Goal: Task Accomplishment & Management: Manage account settings

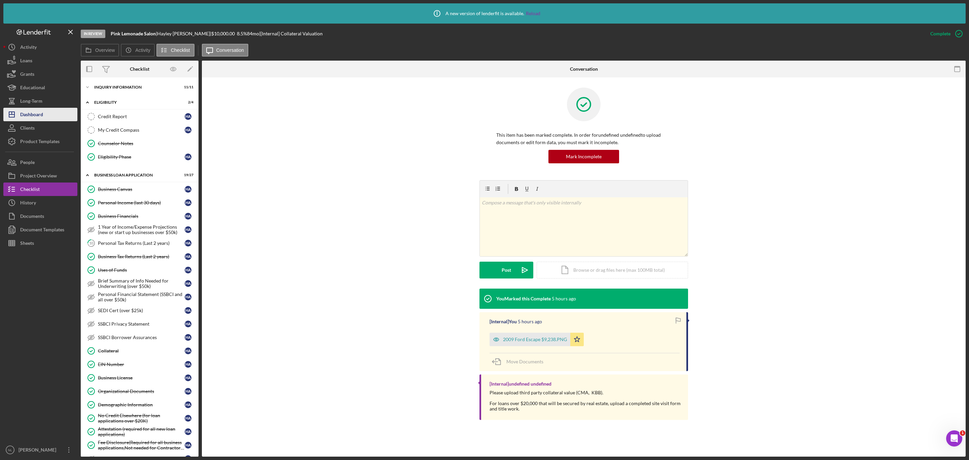
click at [42, 112] on div "Dashboard" at bounding box center [31, 115] width 23 height 15
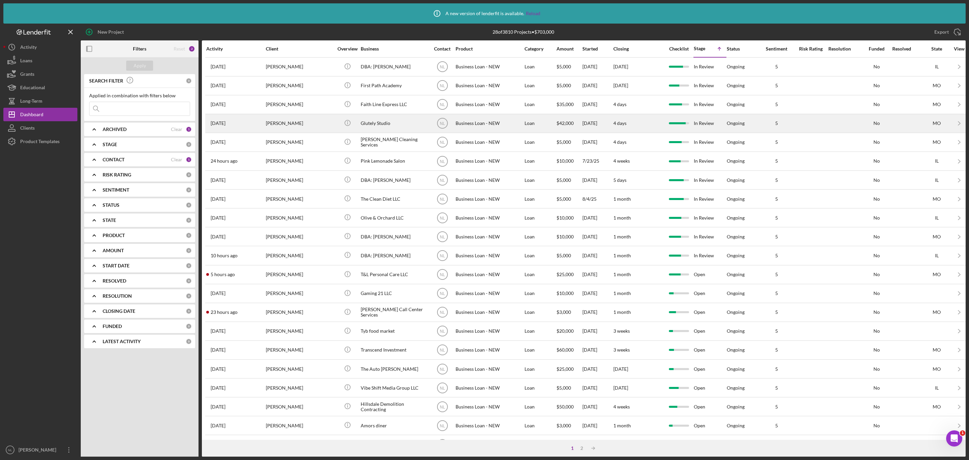
click at [296, 117] on div "[PERSON_NAME]" at bounding box center [299, 123] width 67 height 18
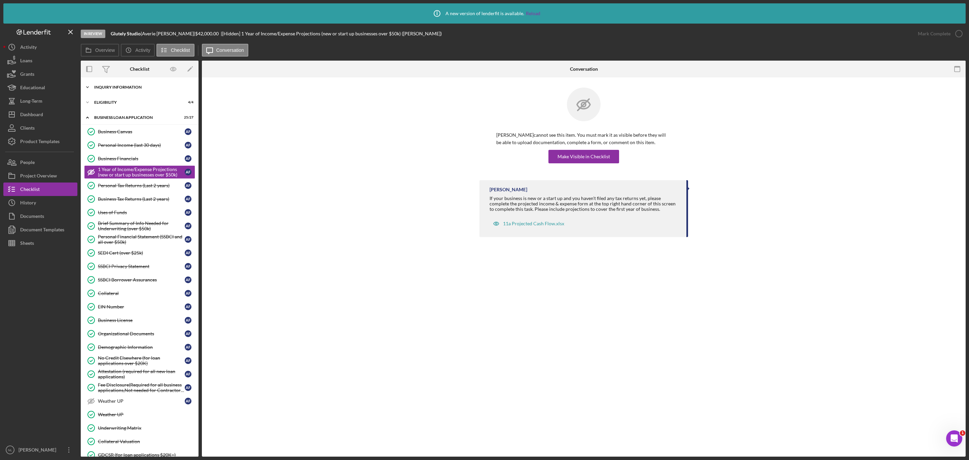
click at [114, 89] on div "Icon/Expander INQUIRY INFORMATION 11 / 11" at bounding box center [140, 86] width 118 height 13
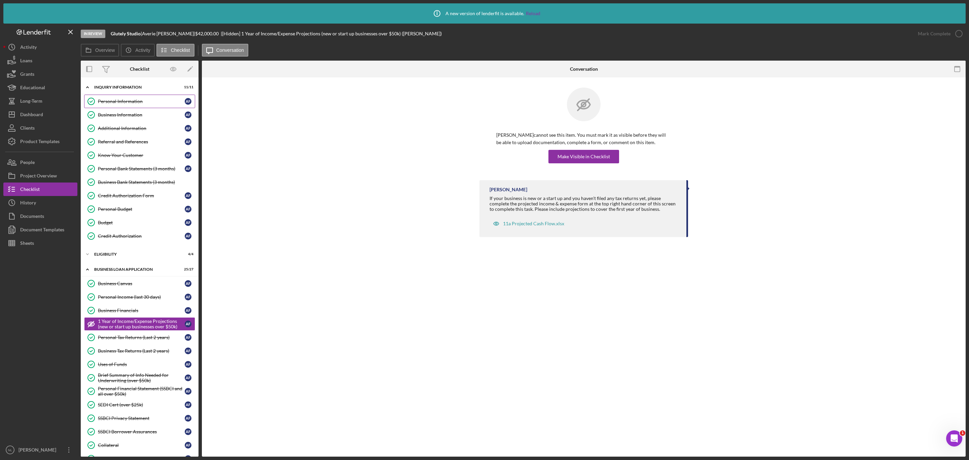
click at [118, 105] on link "Personal Information Personal Information A F" at bounding box center [139, 101] width 111 height 13
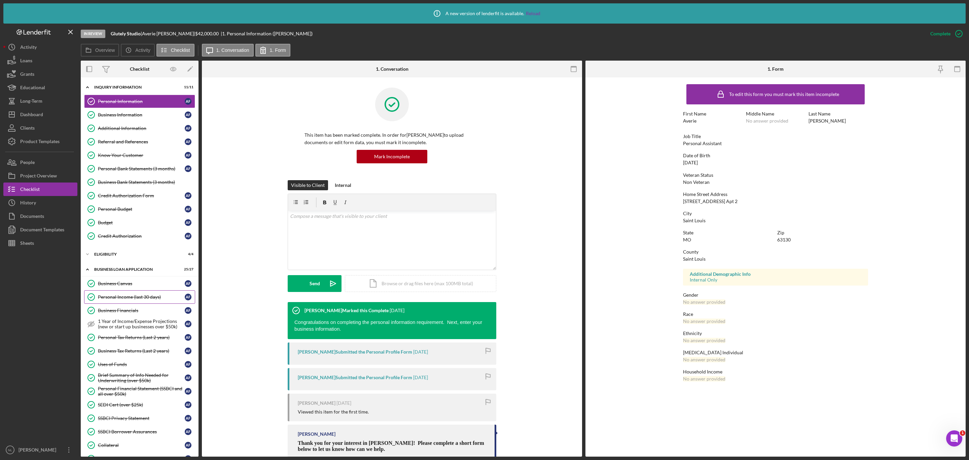
scroll to position [249, 0]
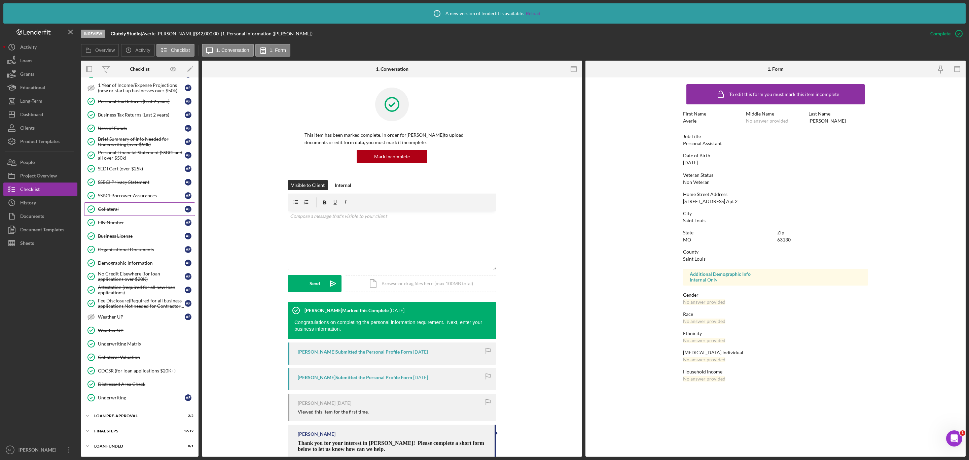
click at [111, 206] on div "Collateral" at bounding box center [141, 208] width 87 height 5
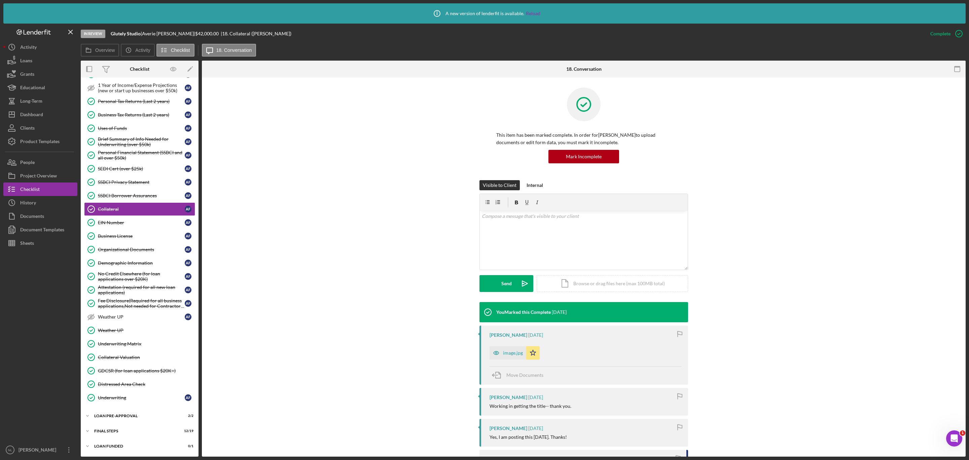
scroll to position [198, 0]
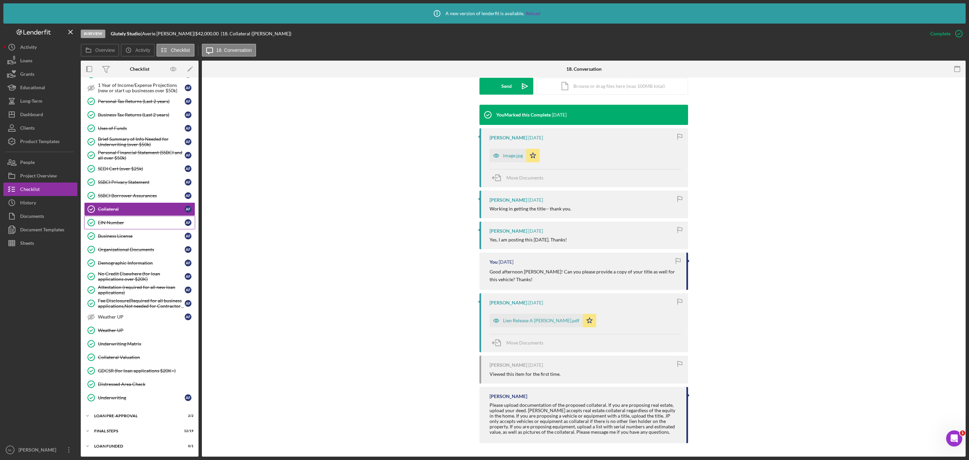
click at [121, 220] on div "EIN Number" at bounding box center [141, 222] width 87 height 5
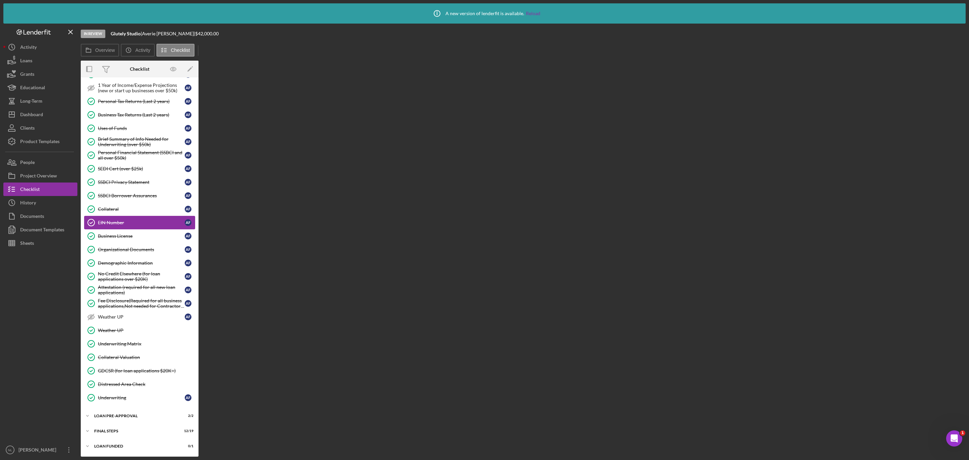
click at [121, 220] on div "EIN Number" at bounding box center [141, 222] width 87 height 5
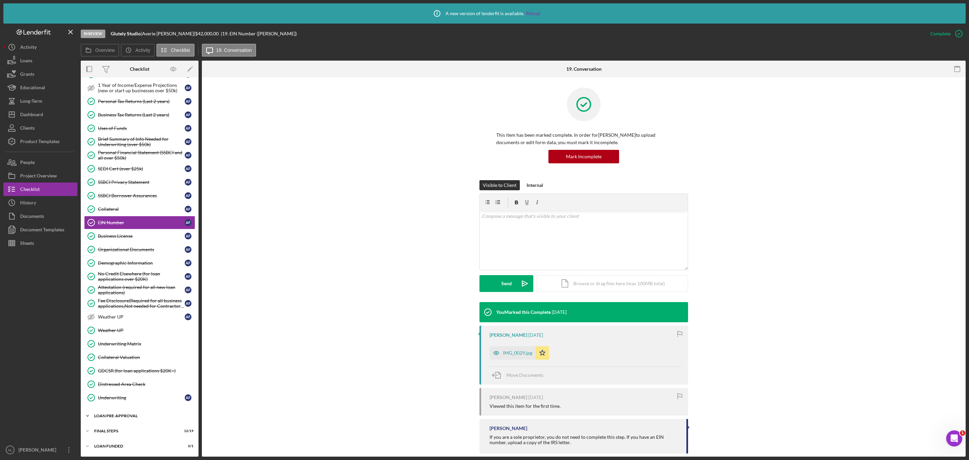
click at [131, 414] on div "LOAN PRE-APPROVAL" at bounding box center [142, 416] width 96 height 4
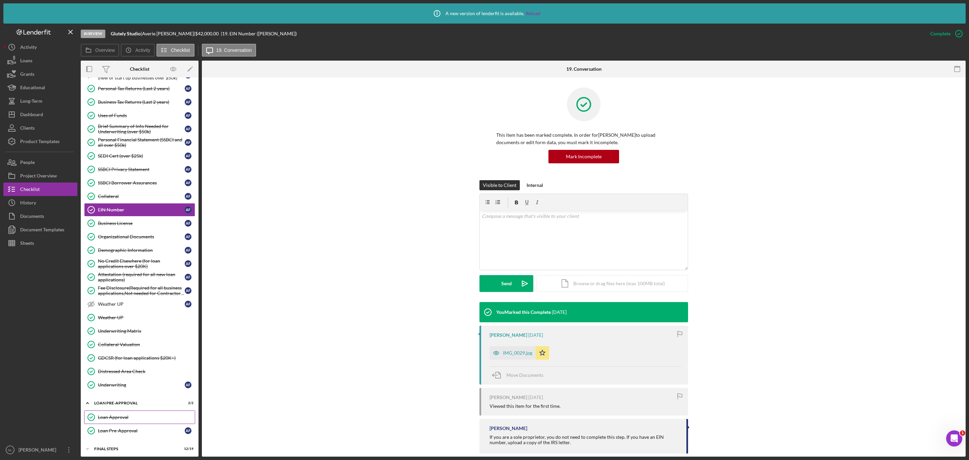
click at [130, 420] on div "Loan Approval" at bounding box center [146, 416] width 97 height 5
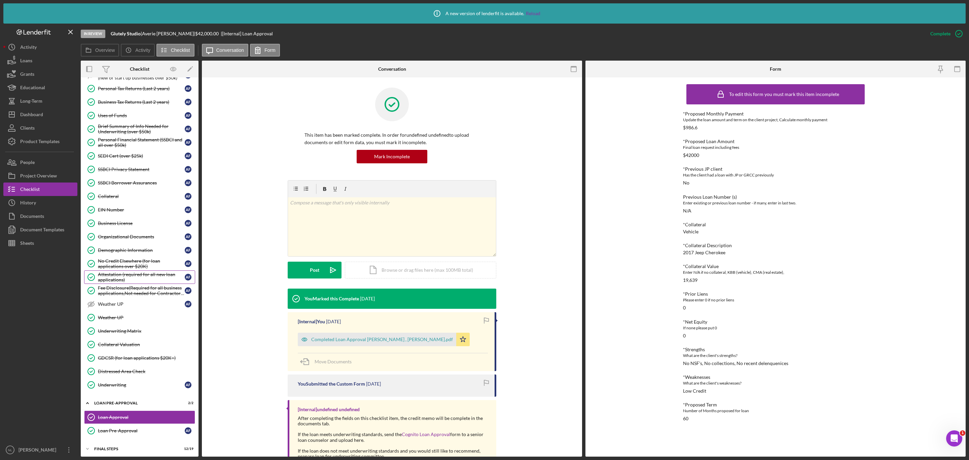
scroll to position [179, 0]
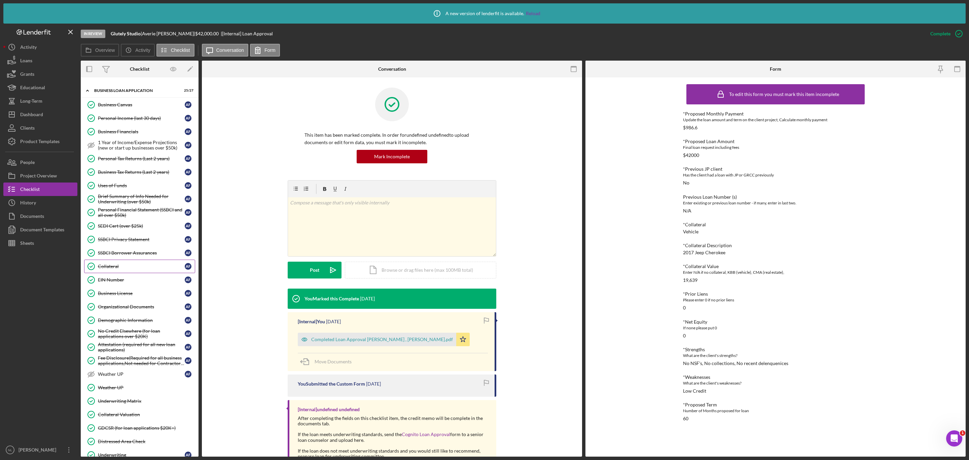
click at [116, 273] on link "Collateral Collateral A F" at bounding box center [139, 265] width 111 height 13
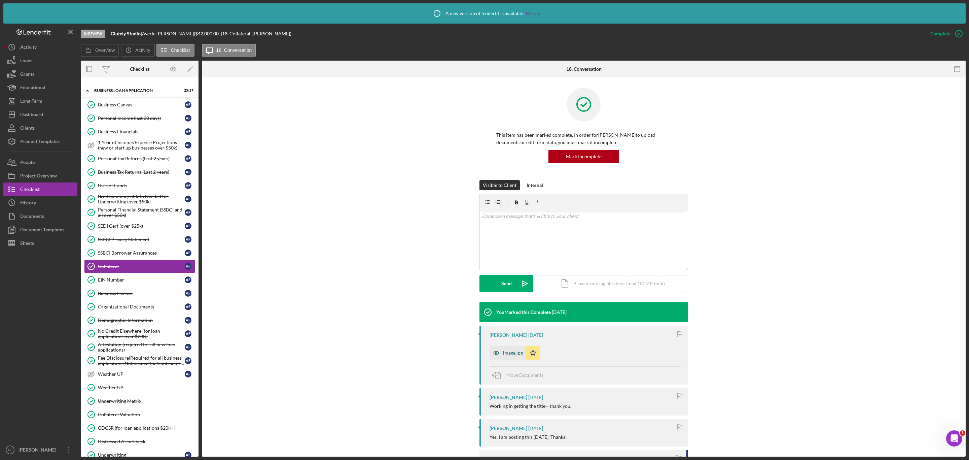
click at [502, 349] on icon "button" at bounding box center [496, 352] width 13 height 13
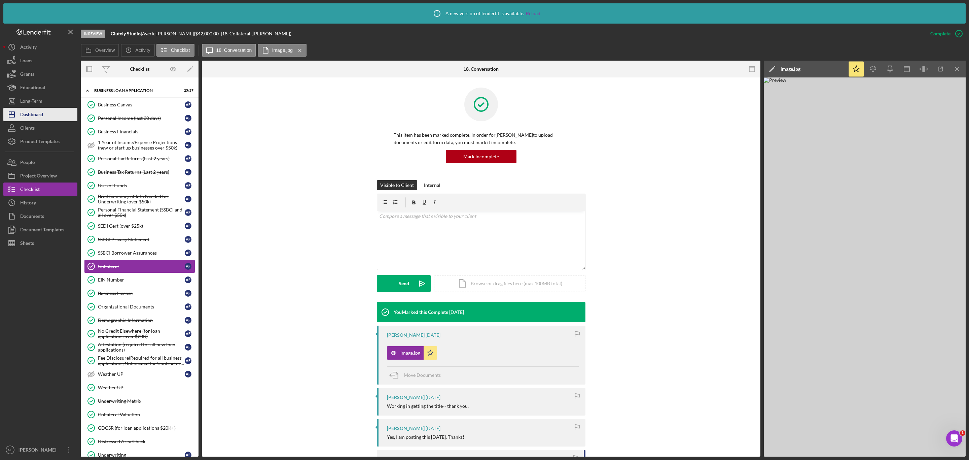
click at [38, 117] on div "Dashboard" at bounding box center [31, 115] width 23 height 15
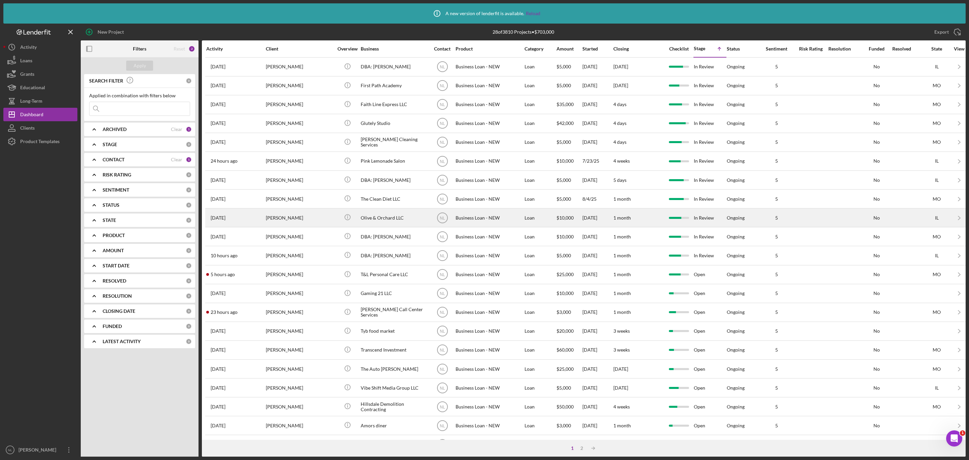
click at [304, 226] on div "[PERSON_NAME]" at bounding box center [299, 218] width 67 height 18
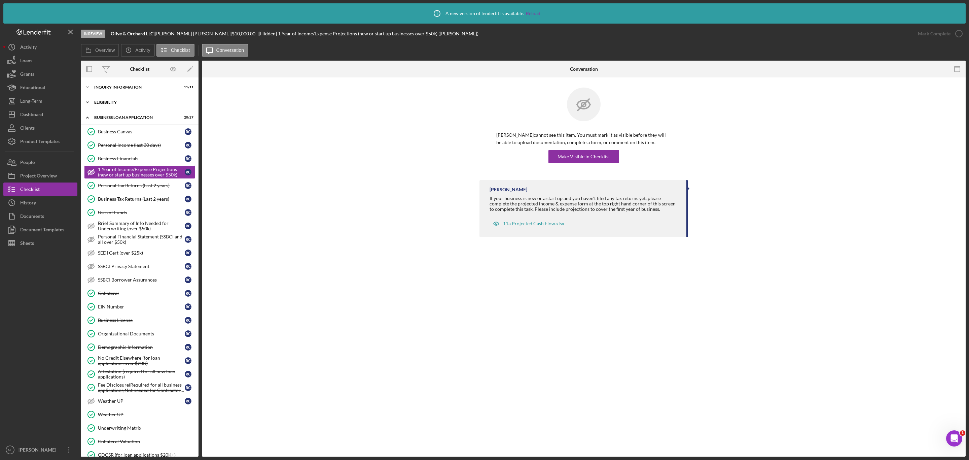
click at [109, 103] on div "ELIGIBILITY" at bounding box center [142, 102] width 96 height 4
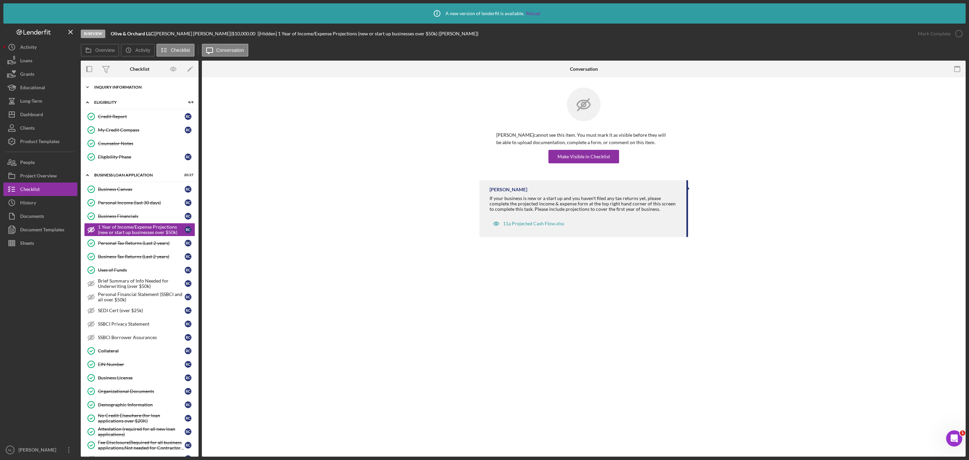
click at [108, 92] on div "Icon/Expander INQUIRY INFORMATION 11 / 11" at bounding box center [140, 86] width 118 height 13
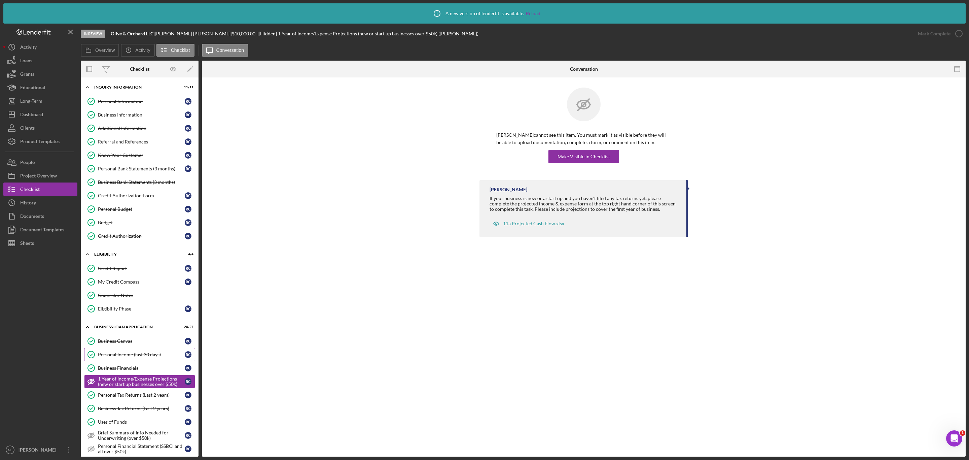
click at [146, 355] on link "Personal Income (last 30 days) Personal Income (last 30 days) R C" at bounding box center [139, 354] width 111 height 13
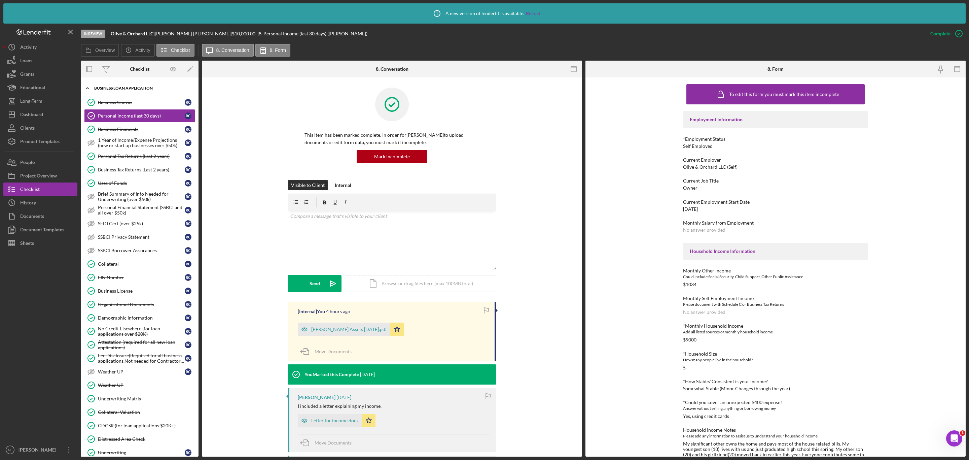
scroll to position [308, 0]
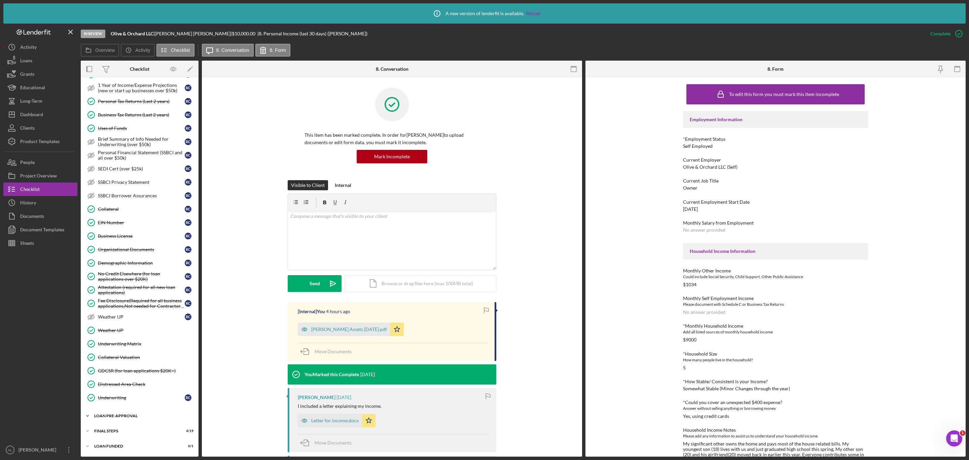
click at [128, 411] on div "Icon/Expander LOAN PRE-APPROVAL 1 / 2" at bounding box center [140, 415] width 118 height 13
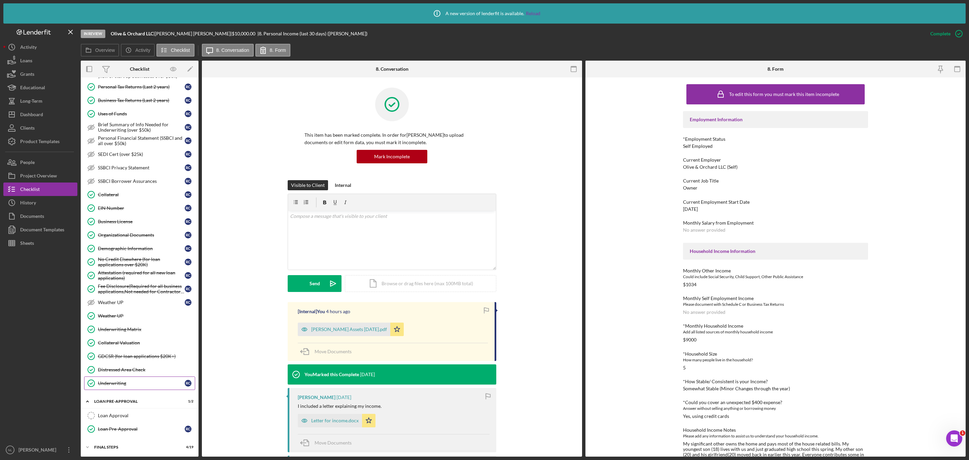
scroll to position [339, 0]
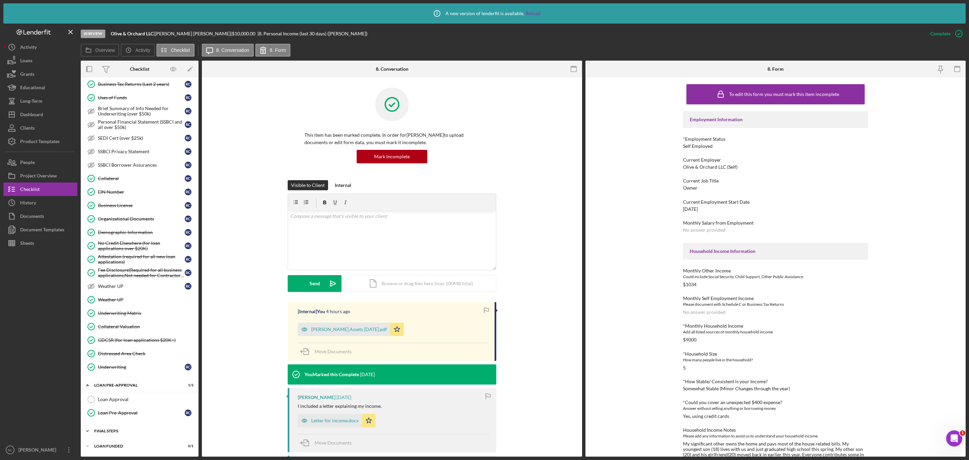
click at [142, 428] on div "Icon/Expander FINAL STEPS 4 / 19" at bounding box center [140, 430] width 118 height 13
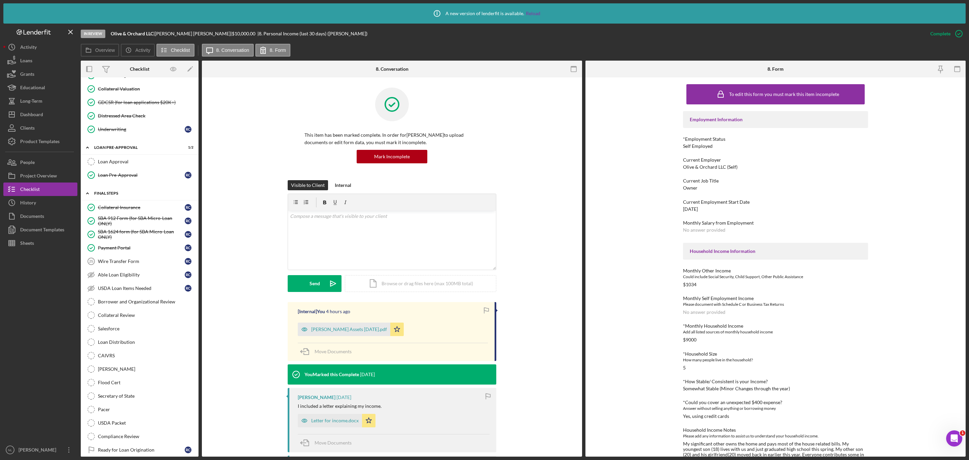
scroll to position [575, 0]
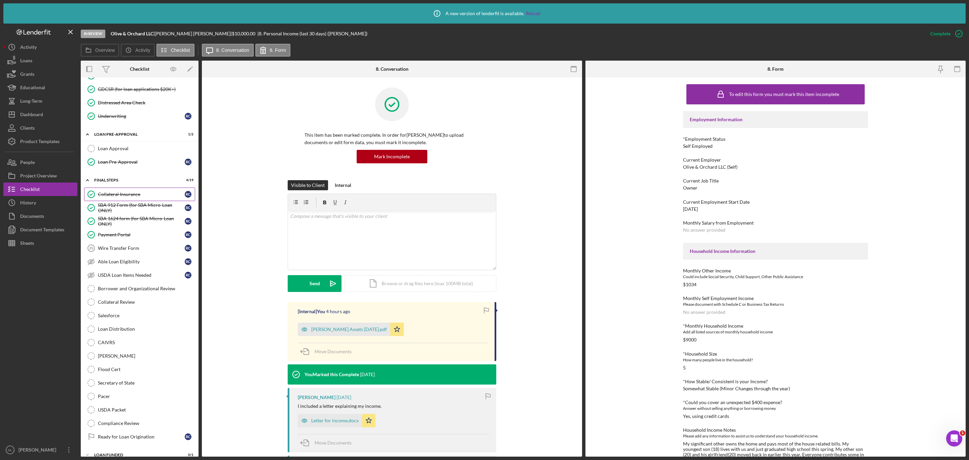
click at [114, 201] on link "Collateral Insurance Collateral Insurance R C" at bounding box center [139, 193] width 111 height 13
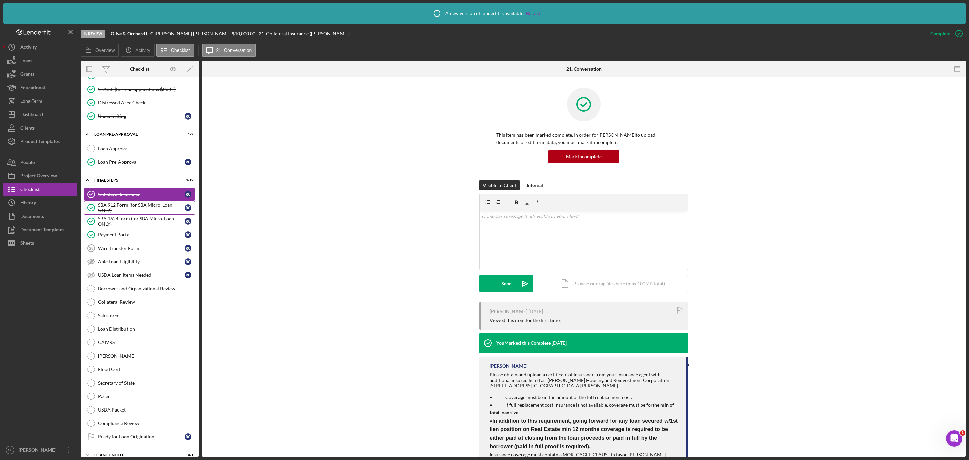
click at [113, 213] on div "SBA 912 Form (for SBA Micro-Loan ONLY)" at bounding box center [141, 207] width 87 height 11
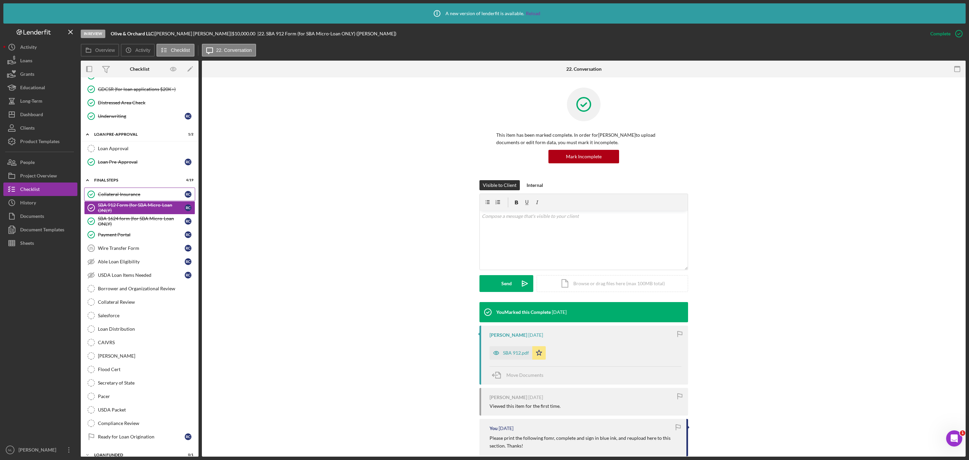
click at [107, 197] on div "Collateral Insurance" at bounding box center [141, 193] width 87 height 5
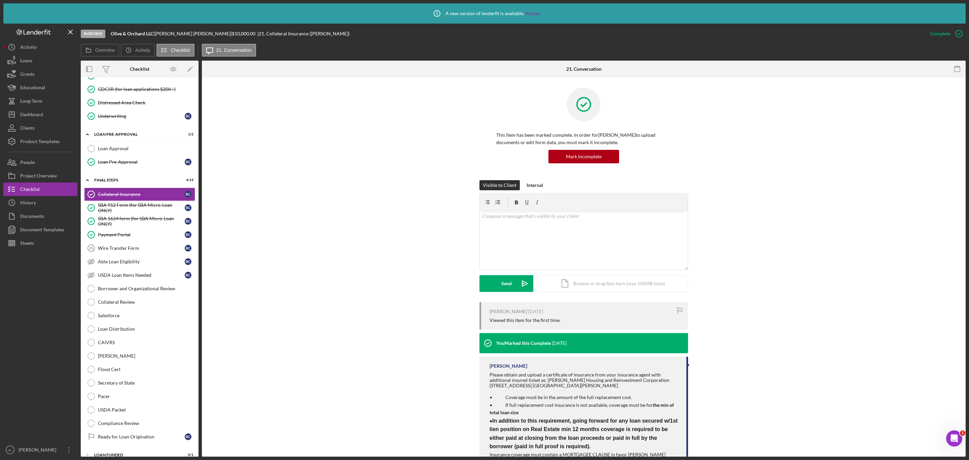
scroll to position [32, 0]
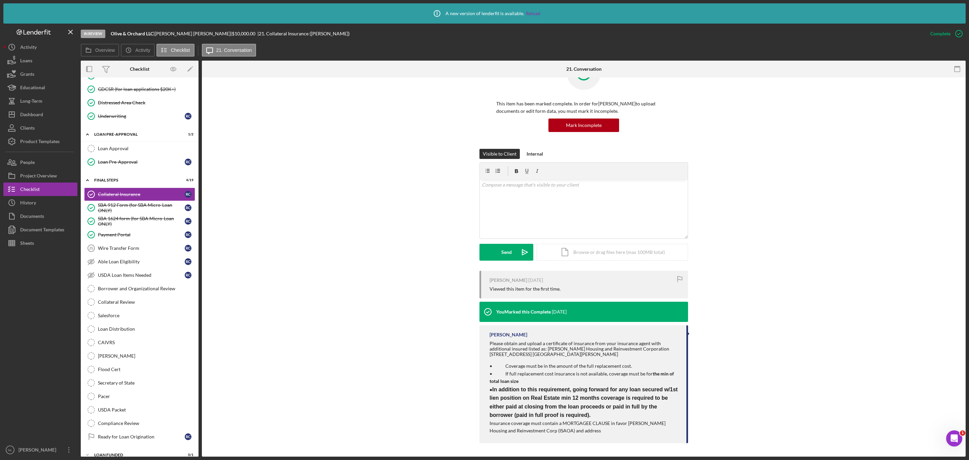
click at [938, 40] on div "Complete Mark Incomplete" at bounding box center [945, 34] width 42 height 20
click at [935, 34] on div "Mark Incomplete" at bounding box center [933, 33] width 36 height 13
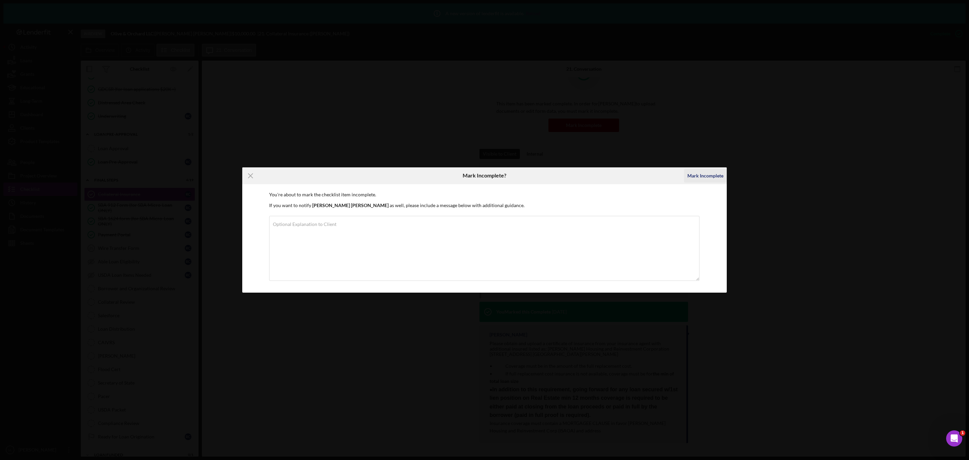
click at [710, 173] on div "Mark Incomplete" at bounding box center [706, 175] width 36 height 13
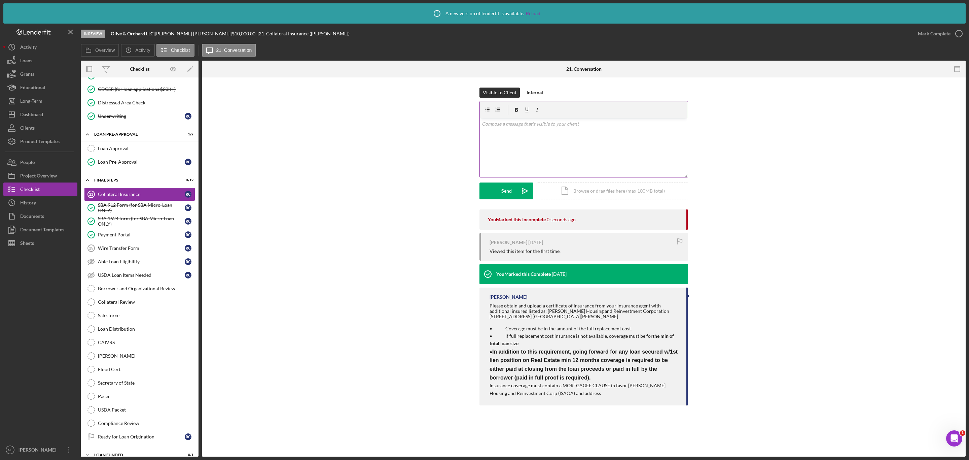
click at [528, 137] on div "v Color teal Color pink Remove color Add row above Add row below Add column bef…" at bounding box center [584, 147] width 208 height 59
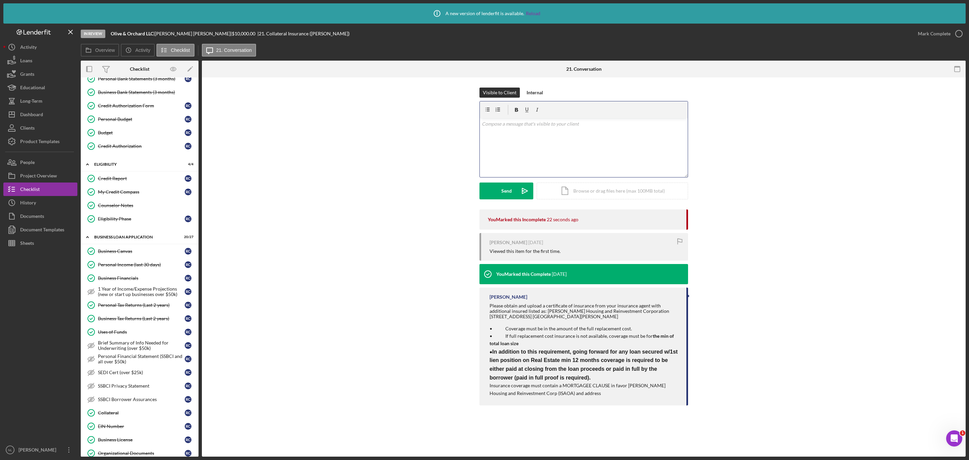
scroll to position [90, 0]
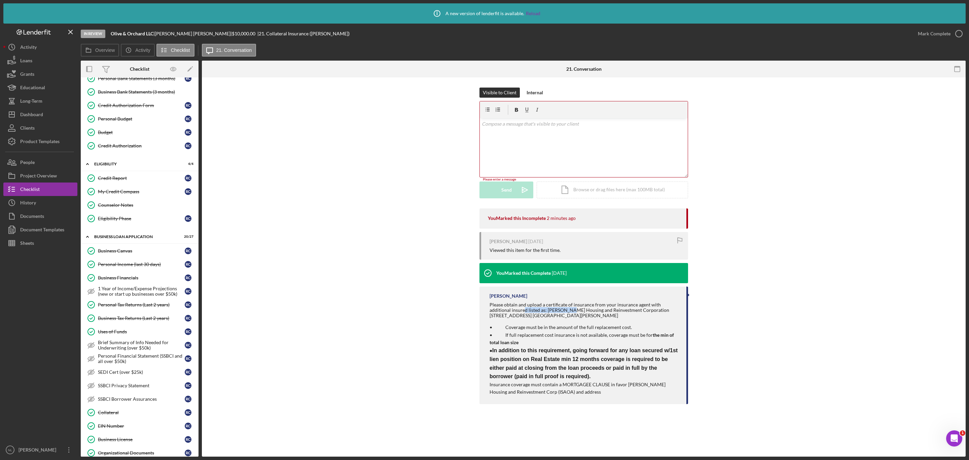
drag, startPoint x: 546, startPoint y: 312, endPoint x: 504, endPoint y: 313, distance: 42.4
click at [504, 313] on div "Please obtain and upload a certificate of insurance from your insurance agent w…" at bounding box center [585, 310] width 190 height 16
click at [497, 308] on div "Please obtain and upload a certificate of insurance from your insurance agent w…" at bounding box center [585, 310] width 190 height 16
drag, startPoint x: 485, startPoint y: 299, endPoint x: 576, endPoint y: 319, distance: 94.0
click at [576, 319] on div "[PERSON_NAME] Please obtain and upload a certificate of insurance from your ins…" at bounding box center [584, 345] width 209 height 118
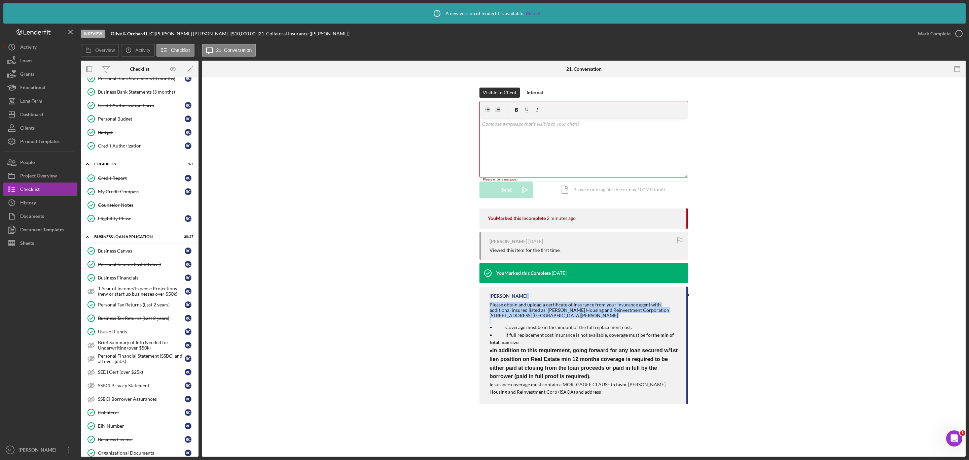
click at [533, 304] on div "Please obtain and upload a certificate of insurance from your insurance agent w…" at bounding box center [585, 310] width 190 height 16
drag, startPoint x: 489, startPoint y: 302, endPoint x: 562, endPoint y: 313, distance: 73.9
click at [562, 313] on div "[PERSON_NAME] Please obtain and upload a certificate of insurance from your ins…" at bounding box center [584, 345] width 209 height 118
copy div "Please obtain and upload a certificate of insurance from your insurance agent w…"
click at [551, 314] on div "Please obtain and upload a certificate of insurance from your insurance agent w…" at bounding box center [585, 310] width 190 height 16
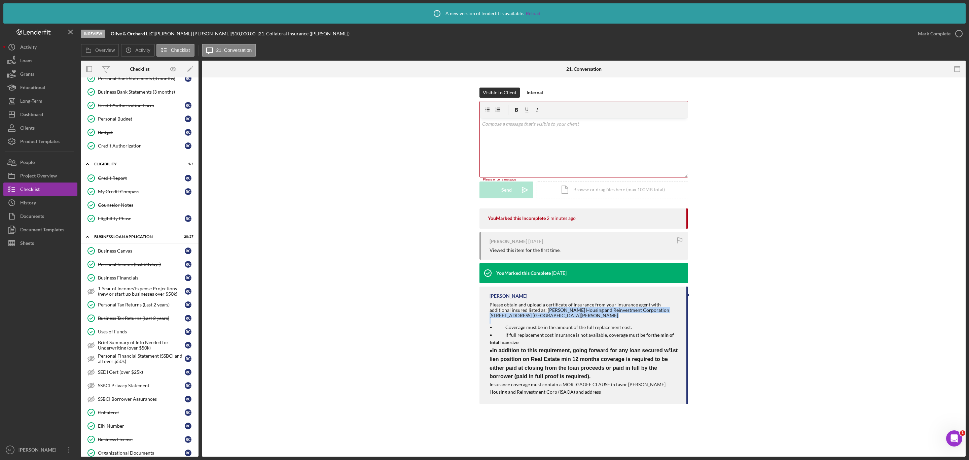
drag, startPoint x: 527, startPoint y: 310, endPoint x: 567, endPoint y: 320, distance: 40.7
click at [567, 320] on div "Please obtain and upload a certificate of insurance from your insurance agent w…" at bounding box center [585, 349] width 190 height 94
click at [648, 298] on div "[PERSON_NAME]" at bounding box center [585, 295] width 190 height 5
drag, startPoint x: 658, startPoint y: 302, endPoint x: 672, endPoint y: 314, distance: 18.8
click at [672, 314] on div "[PERSON_NAME] Please obtain and upload a certificate of insurance from your ins…" at bounding box center [584, 345] width 209 height 118
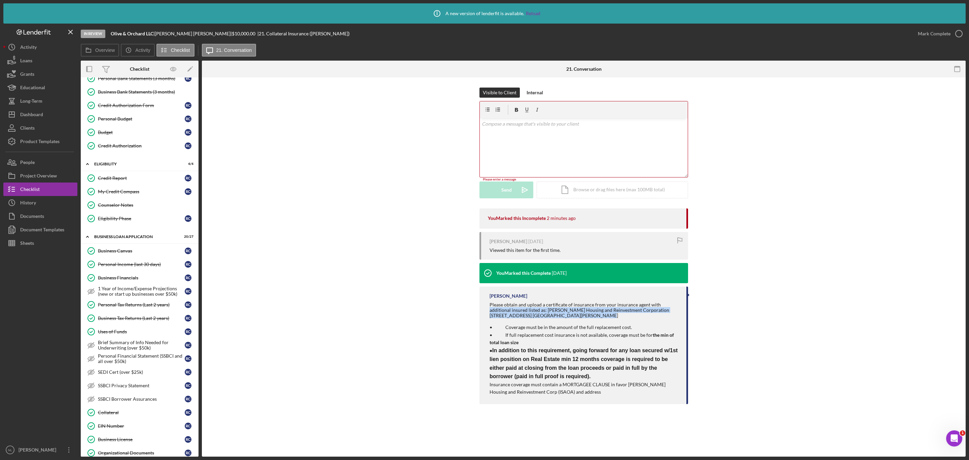
copy div "additional insured listed as: [PERSON_NAME] Housing and Reinvestment Corporatio…"
click at [494, 140] on div "v Color teal Color pink Remove color Add row above Add row below Add column bef…" at bounding box center [584, 147] width 208 height 59
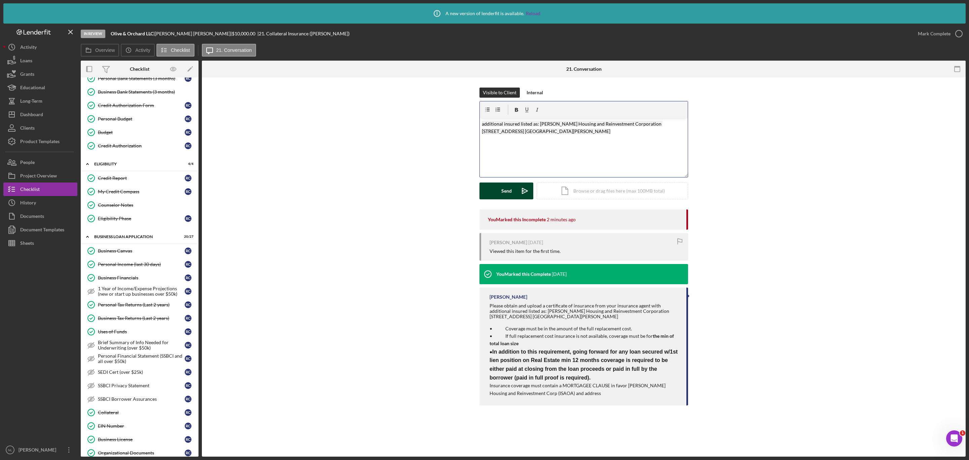
click at [521, 188] on icon "Icon/icon-invite-send" at bounding box center [525, 190] width 17 height 17
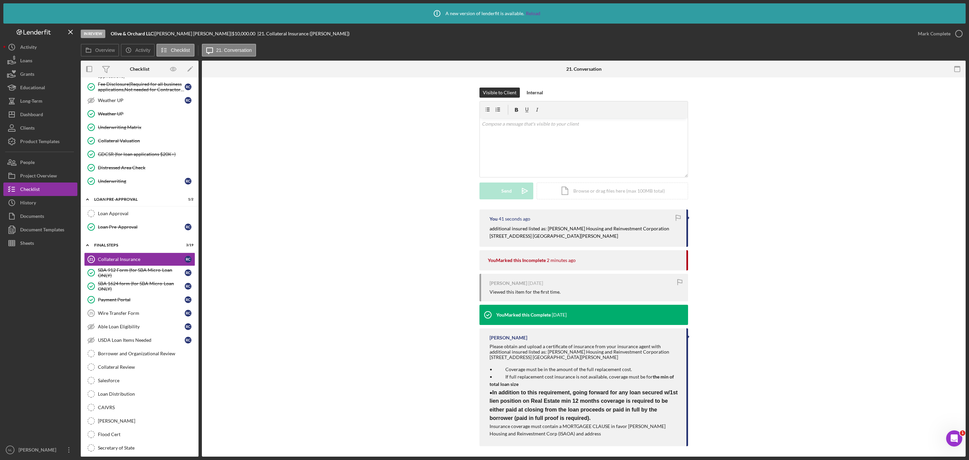
scroll to position [511, 0]
click at [122, 315] on div "Wire Transfer Form" at bounding box center [141, 311] width 87 height 5
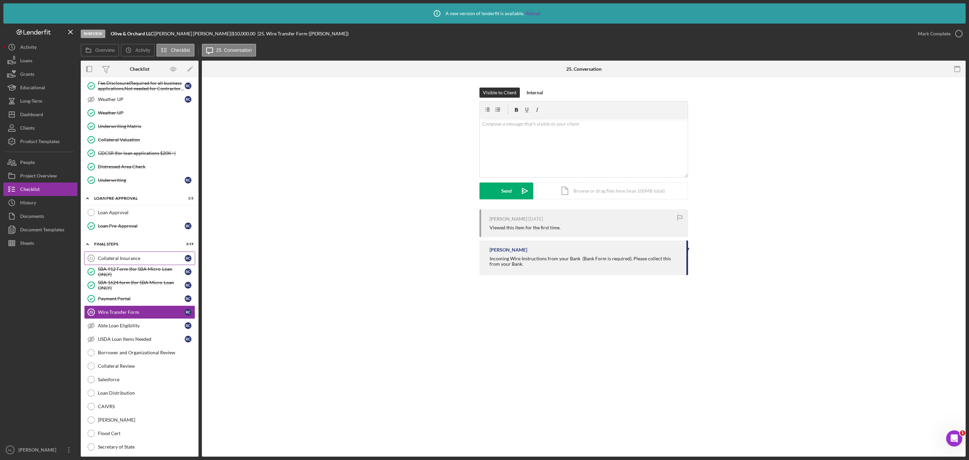
click at [162, 265] on link "Collateral Insurance 21 Collateral Insurance R C" at bounding box center [139, 257] width 111 height 13
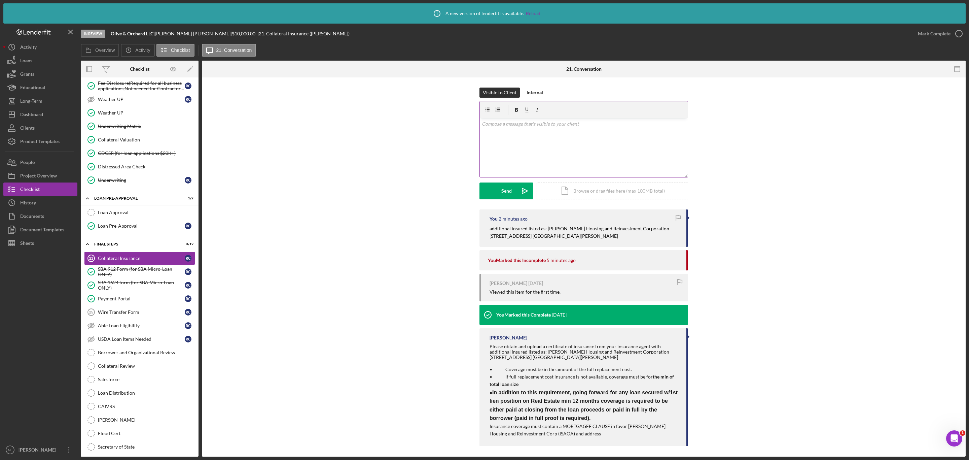
click at [581, 150] on div "v Color teal Color pink Remove color Add row above Add row below Add column bef…" at bounding box center [584, 147] width 208 height 59
click at [510, 183] on div "Send" at bounding box center [506, 190] width 10 height 17
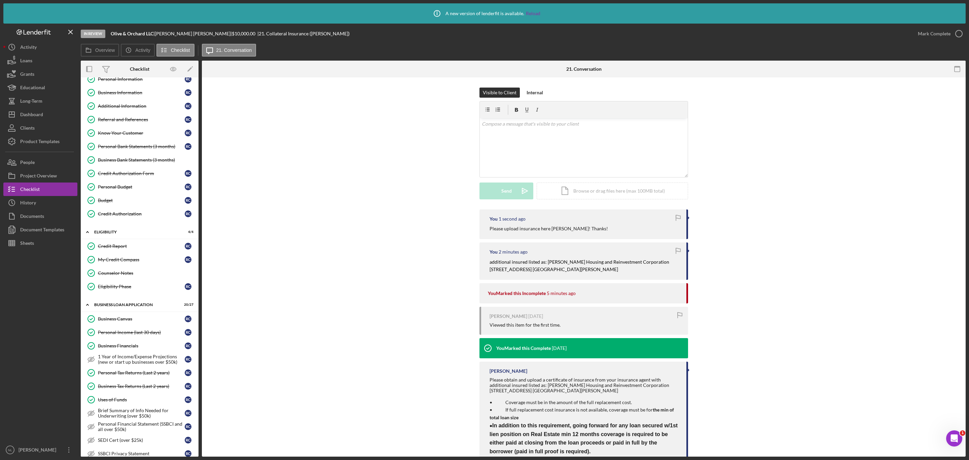
scroll to position [1, 0]
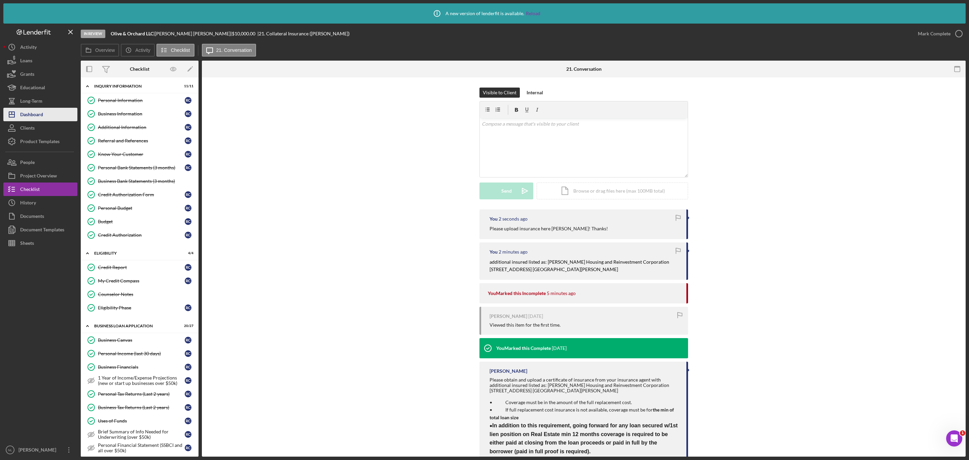
click at [55, 113] on button "Icon/Dashboard Dashboard" at bounding box center [40, 114] width 74 height 13
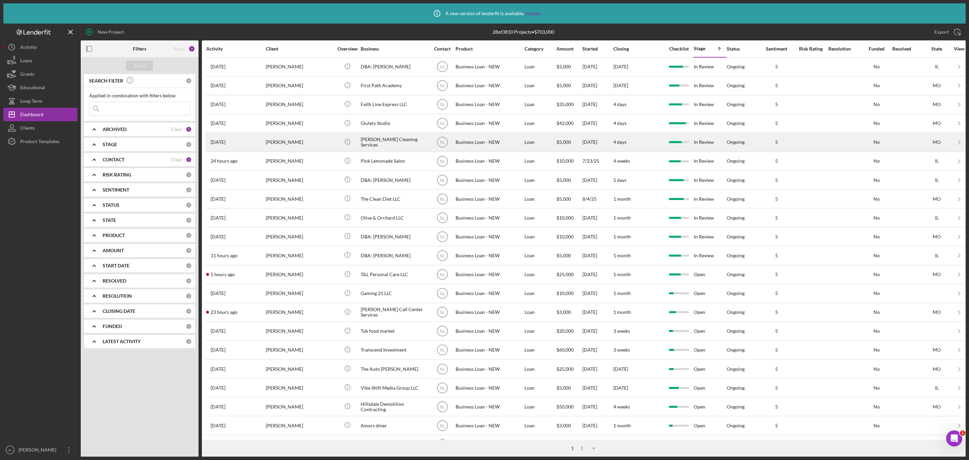
click at [305, 140] on div "[PERSON_NAME]" at bounding box center [299, 142] width 67 height 18
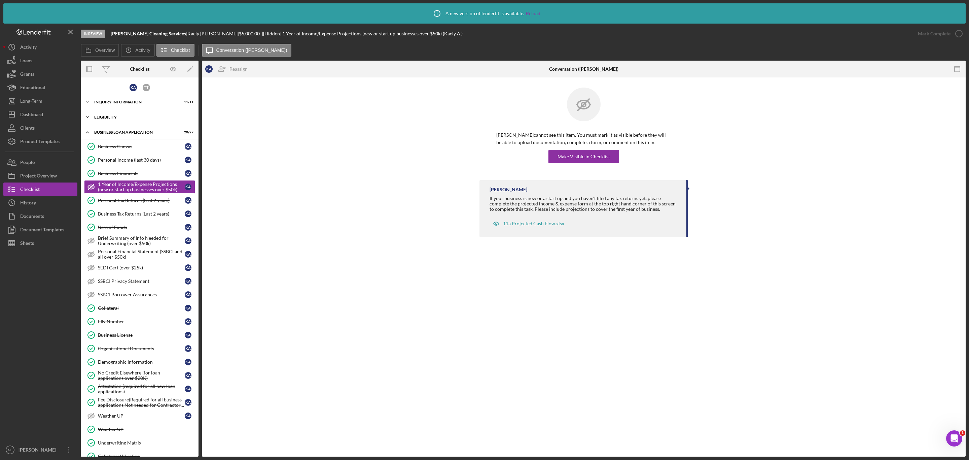
click at [125, 118] on div "ELIGIBILITY" at bounding box center [142, 117] width 96 height 4
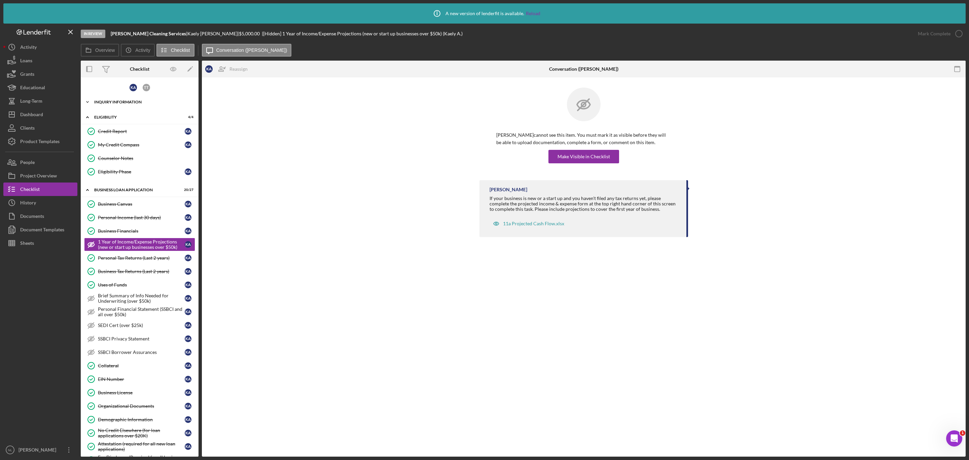
click at [122, 107] on div "Icon/Expander INQUIRY INFORMATION 11 / 11" at bounding box center [140, 101] width 118 height 13
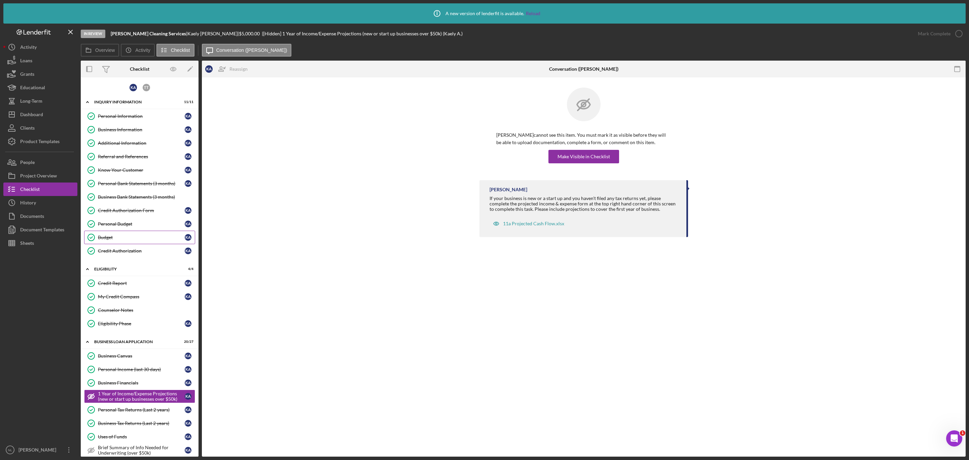
scroll to position [322, 0]
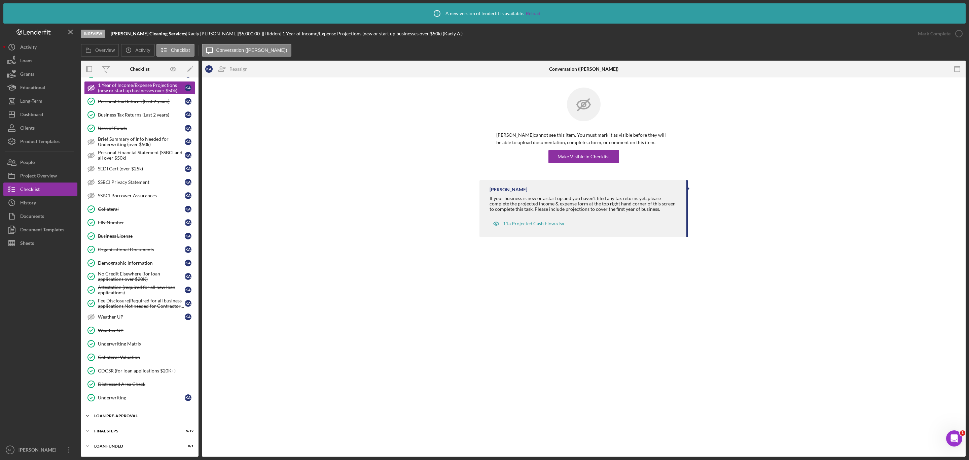
click at [126, 416] on div "LOAN PRE-APPROVAL" at bounding box center [142, 416] width 96 height 4
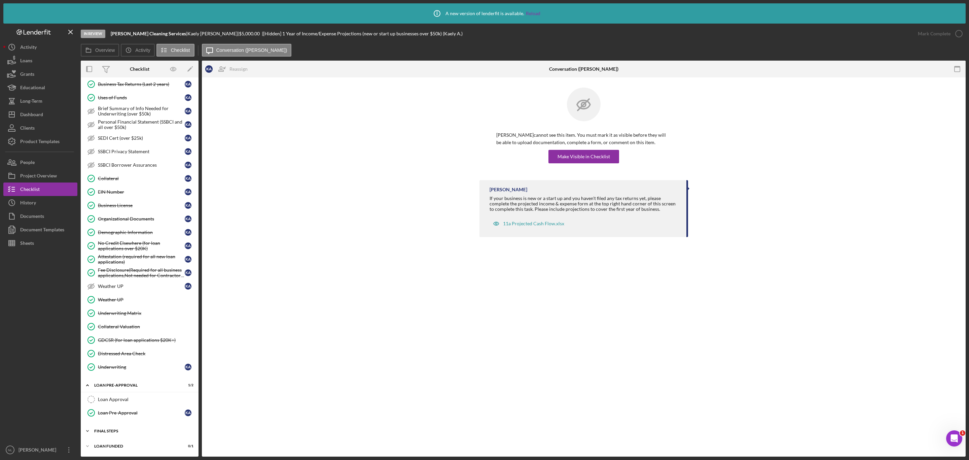
click at [120, 431] on div "FINAL STEPS" at bounding box center [142, 431] width 96 height 4
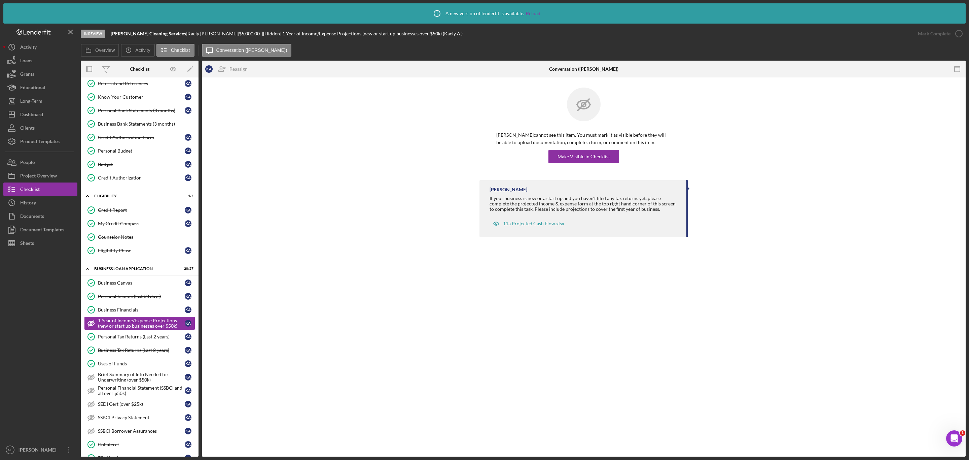
scroll to position [0, 0]
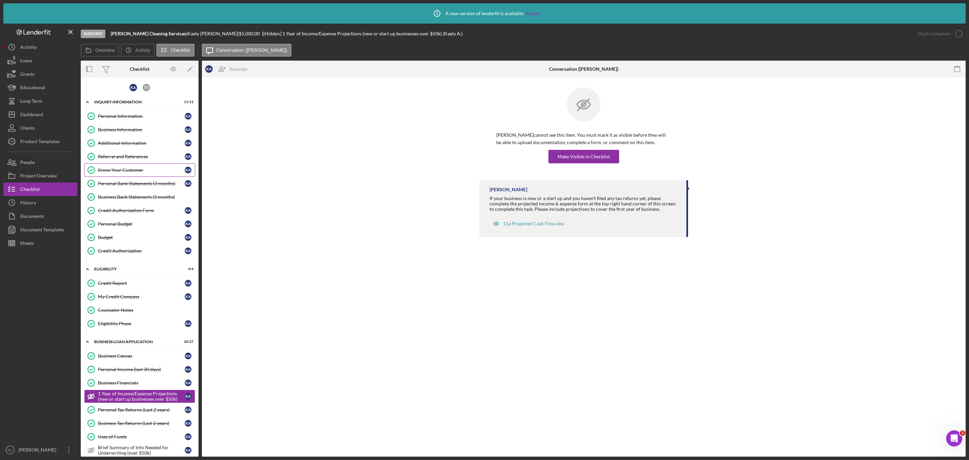
click at [126, 173] on div "Know Your Customer" at bounding box center [141, 169] width 87 height 5
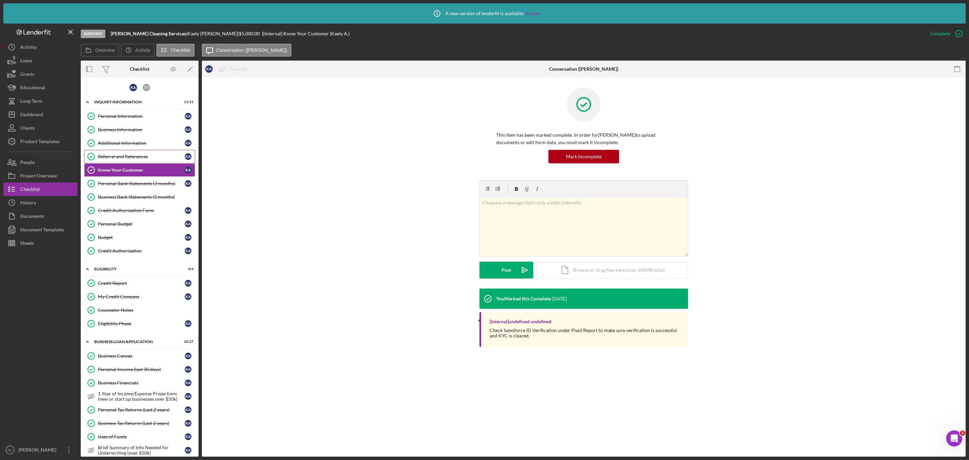
click at [121, 157] on div "Referral and References" at bounding box center [141, 156] width 87 height 5
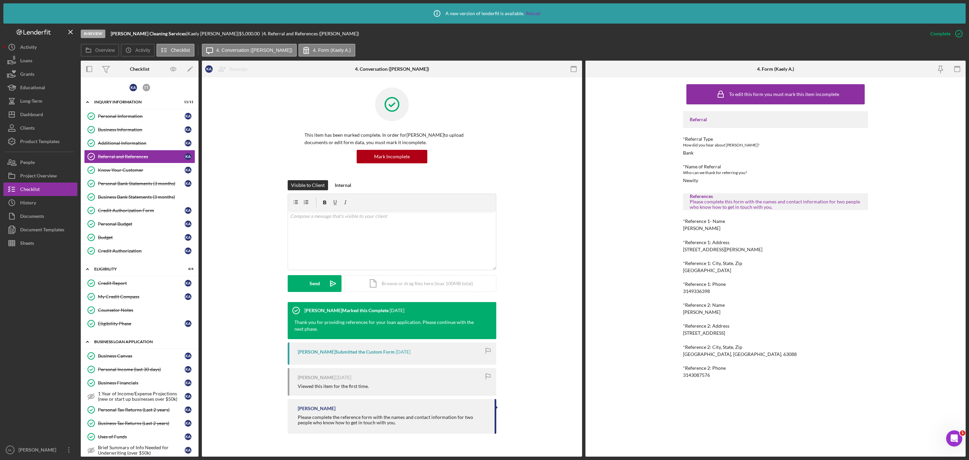
scroll to position [49, 0]
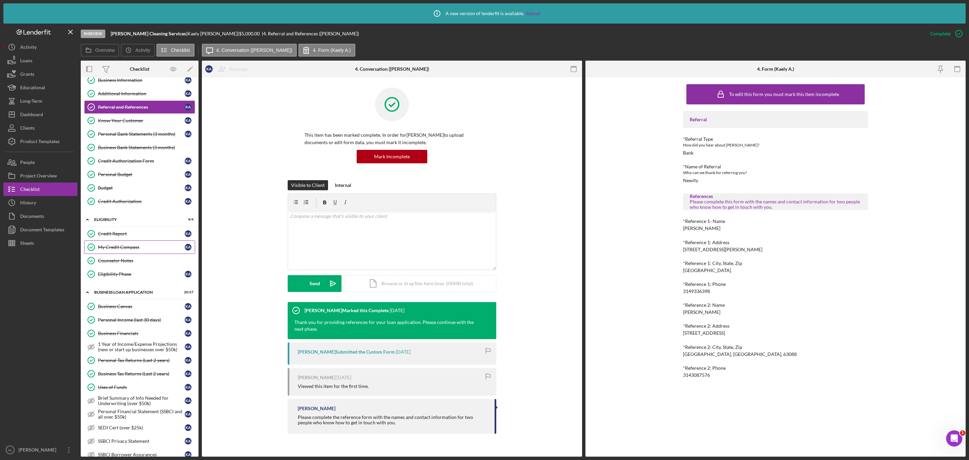
click at [130, 254] on link "My Credit Compass My Credit Compass K A" at bounding box center [139, 246] width 111 height 13
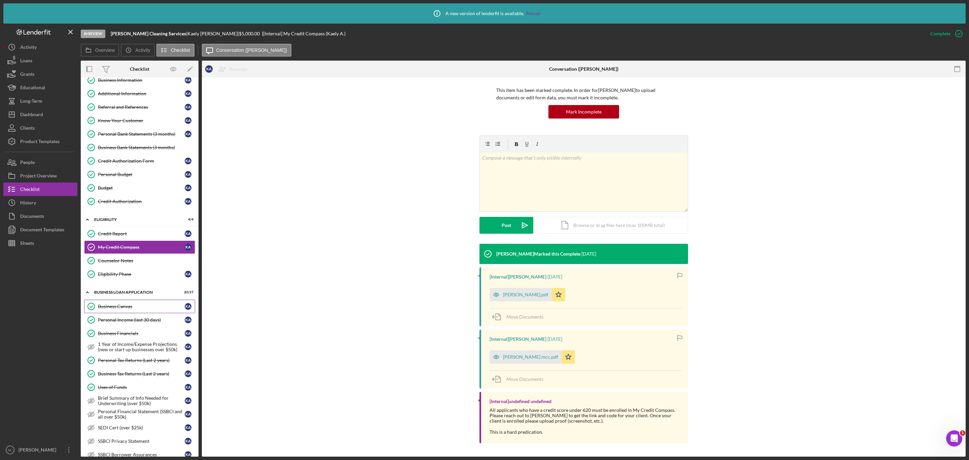
scroll to position [620, 0]
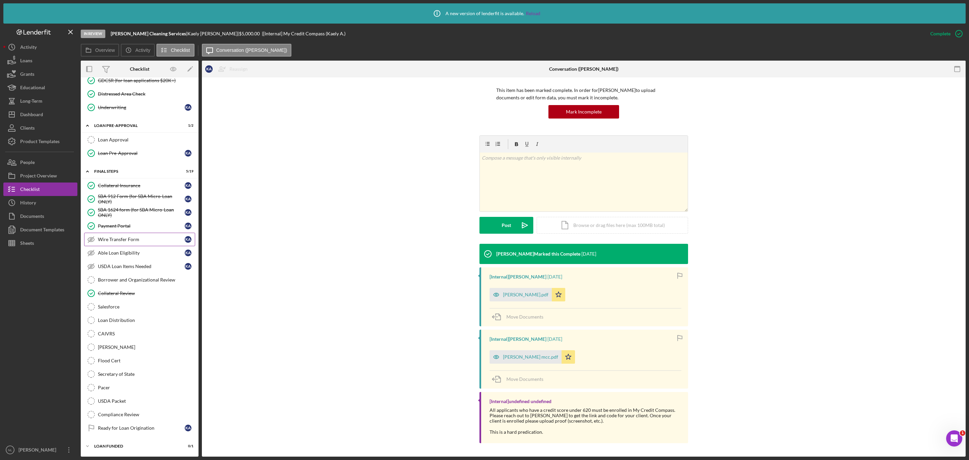
click at [146, 237] on div "Wire Transfer Form" at bounding box center [141, 239] width 87 height 5
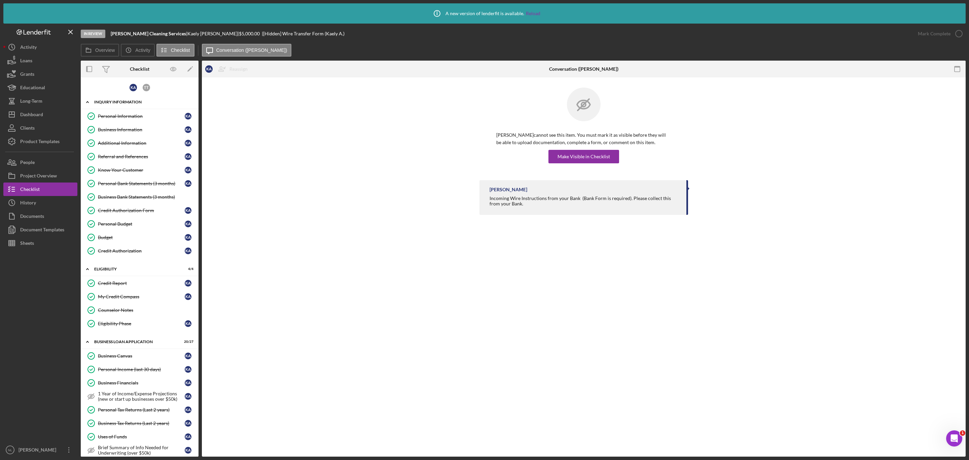
click at [131, 108] on div "Icon/Expander INQUIRY INFORMATION 11 / 11" at bounding box center [140, 102] width 118 height 14
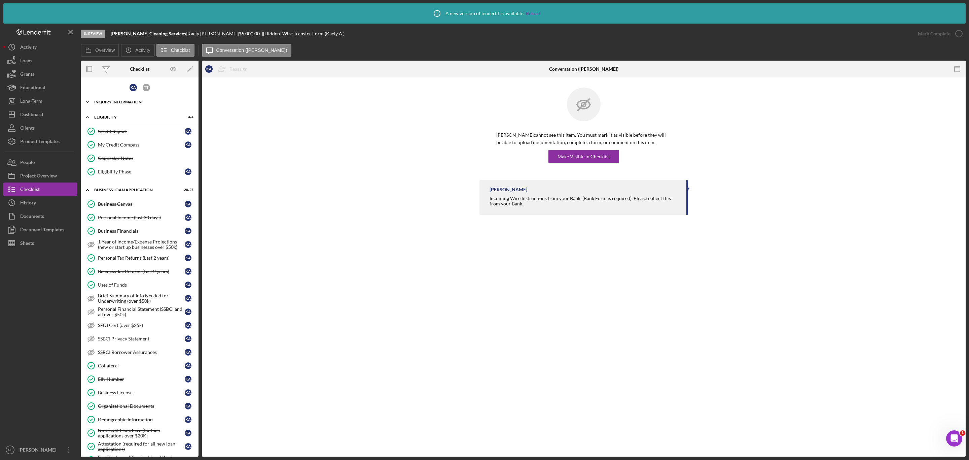
click at [129, 103] on div "INQUIRY INFORMATION" at bounding box center [142, 102] width 96 height 4
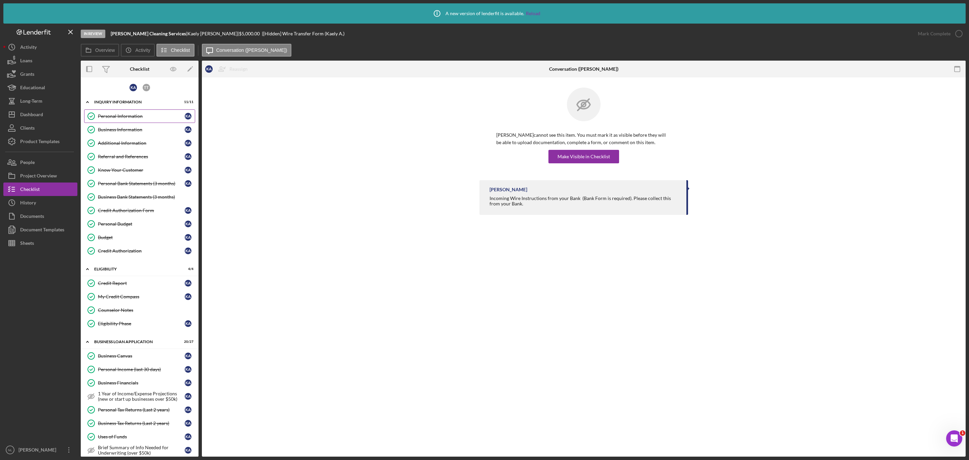
click at [131, 114] on div "Personal Information" at bounding box center [141, 115] width 87 height 5
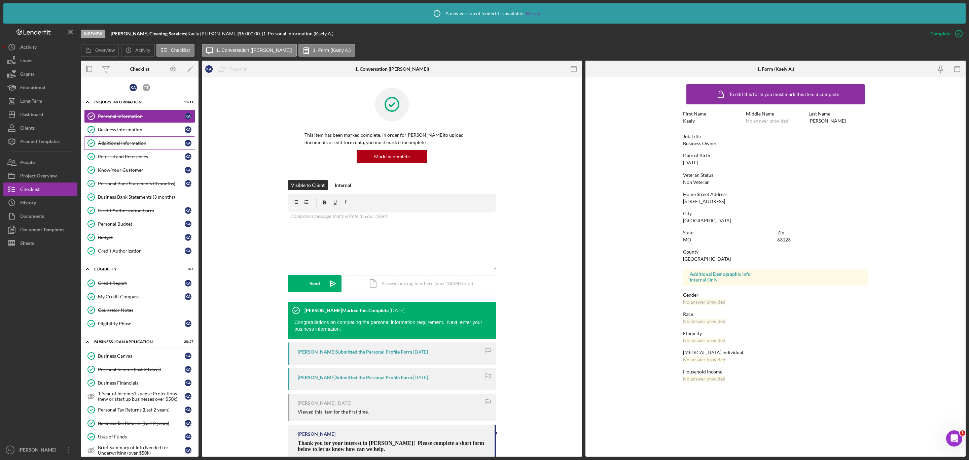
click at [109, 147] on link "Additional Information Additional Information K A" at bounding box center [139, 142] width 111 height 13
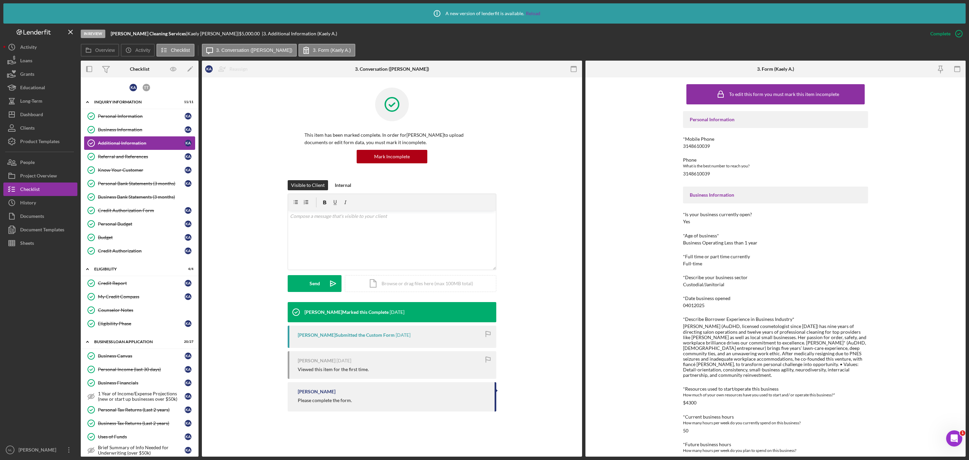
click at [109, 139] on link "Additional Information Additional Information K A" at bounding box center [139, 142] width 111 height 13
click at [111, 113] on link "Personal Information Personal Information K A" at bounding box center [139, 115] width 111 height 13
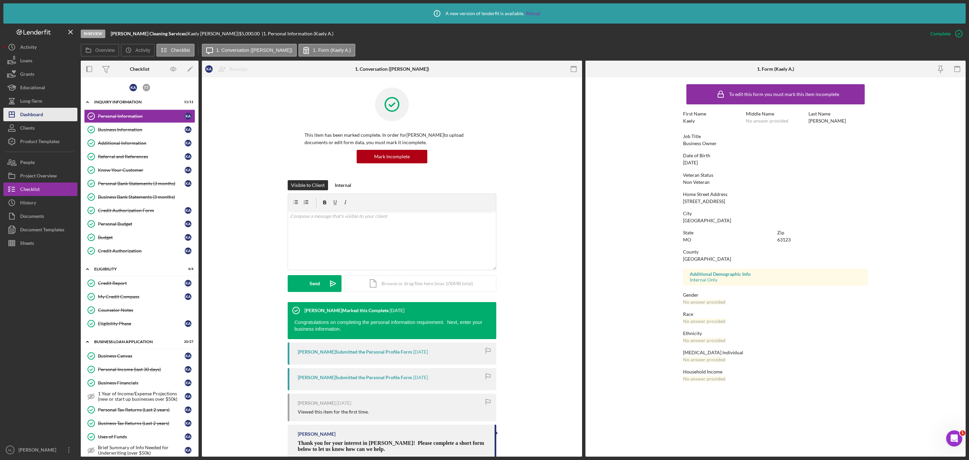
click at [26, 118] on div "Dashboard" at bounding box center [31, 115] width 23 height 15
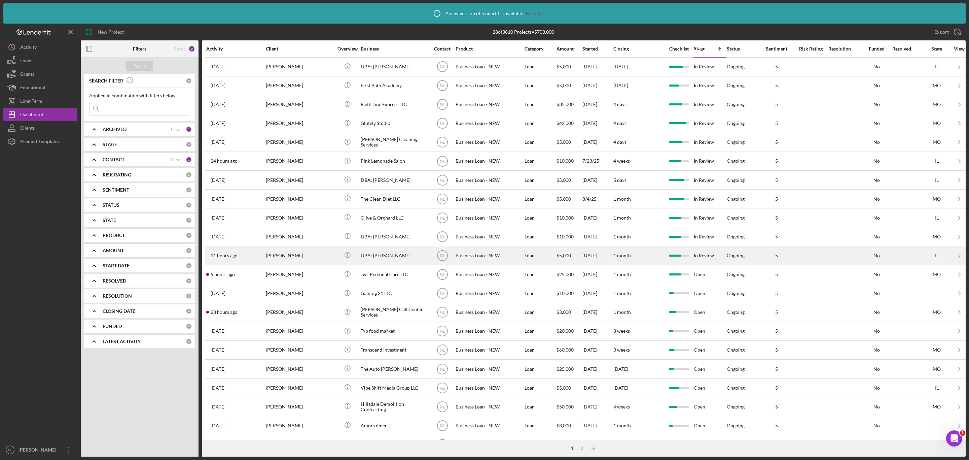
click at [298, 264] on div "[PERSON_NAME]" at bounding box center [299, 255] width 67 height 18
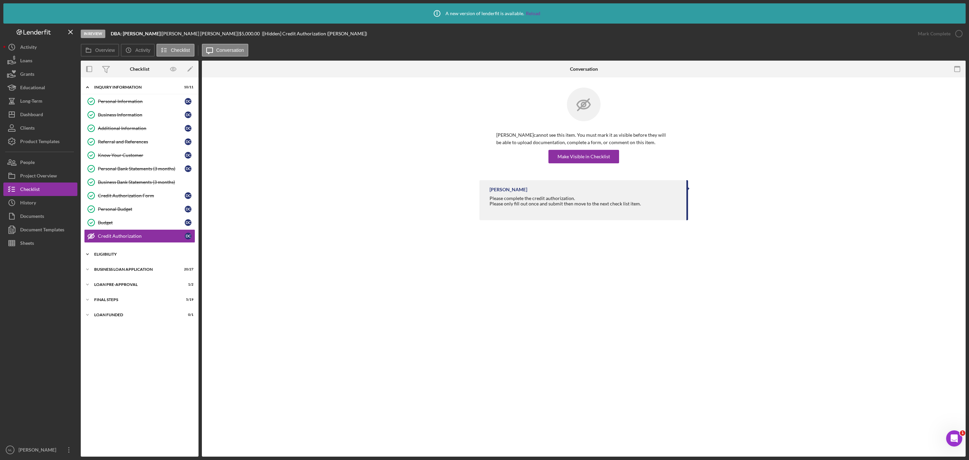
click at [149, 254] on div "Icon/Expander ELIGIBILITY 3 / 4" at bounding box center [140, 253] width 118 height 13
click at [149, 329] on div "BUSINESS LOAN APPLICATION" at bounding box center [142, 327] width 96 height 4
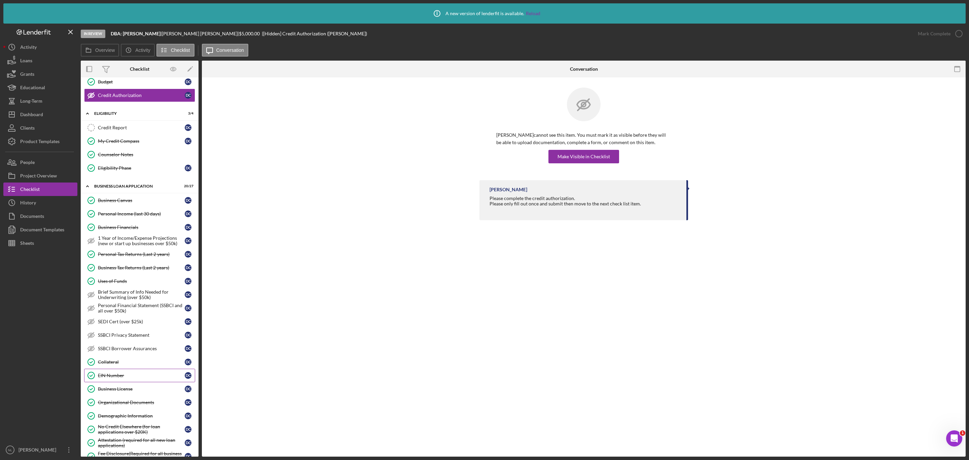
scroll to position [308, 0]
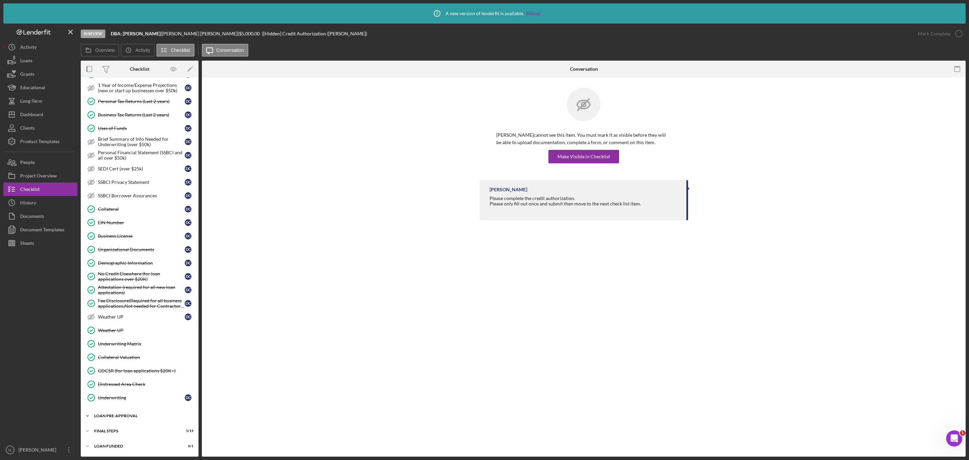
click at [126, 415] on div "LOAN PRE-APPROVAL" at bounding box center [142, 416] width 96 height 4
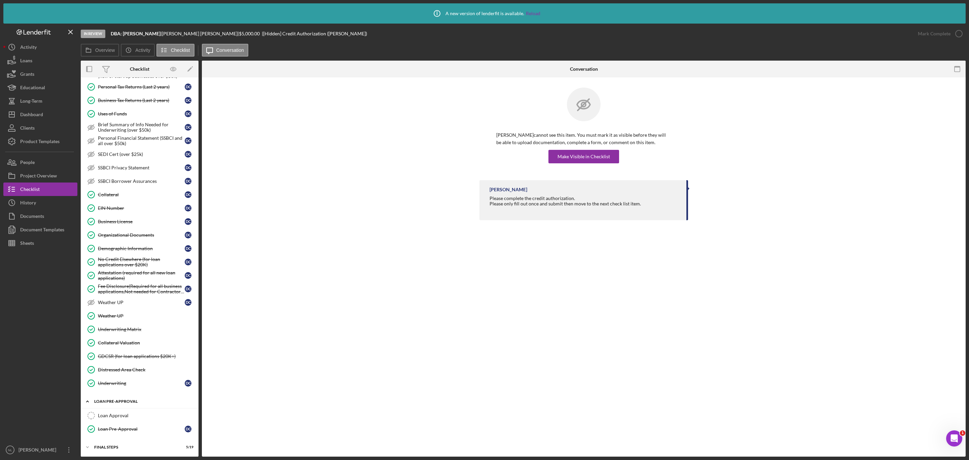
scroll to position [339, 0]
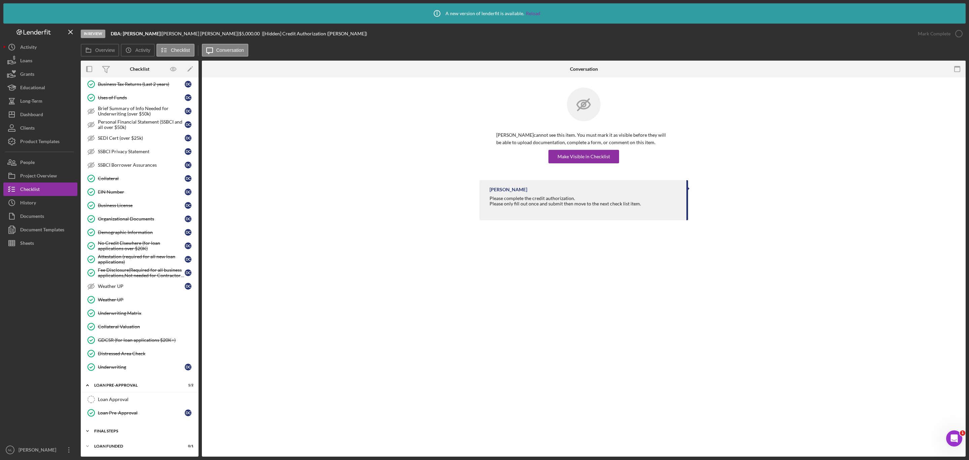
click at [128, 433] on div "Icon/Expander FINAL STEPS 5 / 19" at bounding box center [140, 430] width 118 height 13
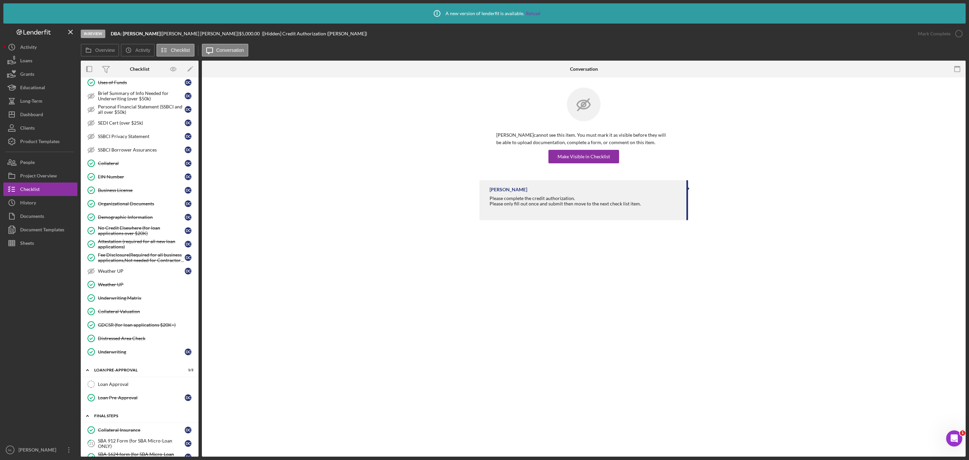
scroll to position [605, 0]
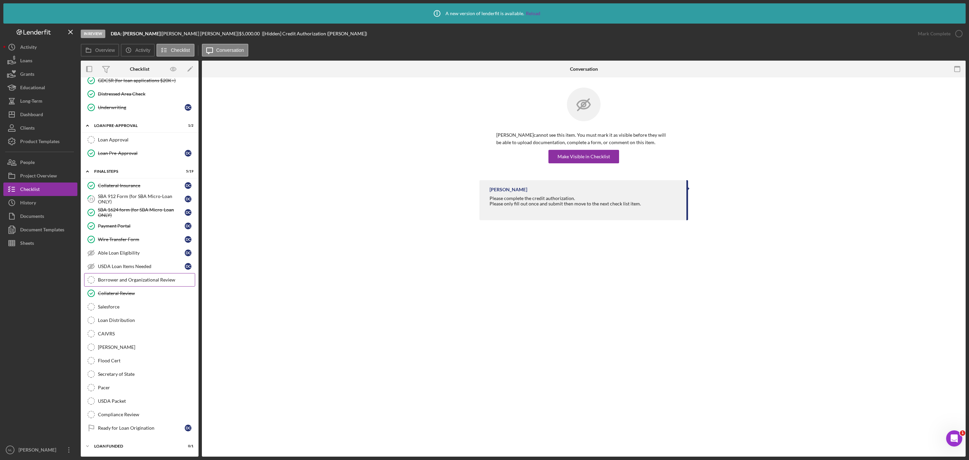
click at [136, 280] on link "Borrower and Organizational Review Borrower and Organizational Review" at bounding box center [139, 279] width 111 height 13
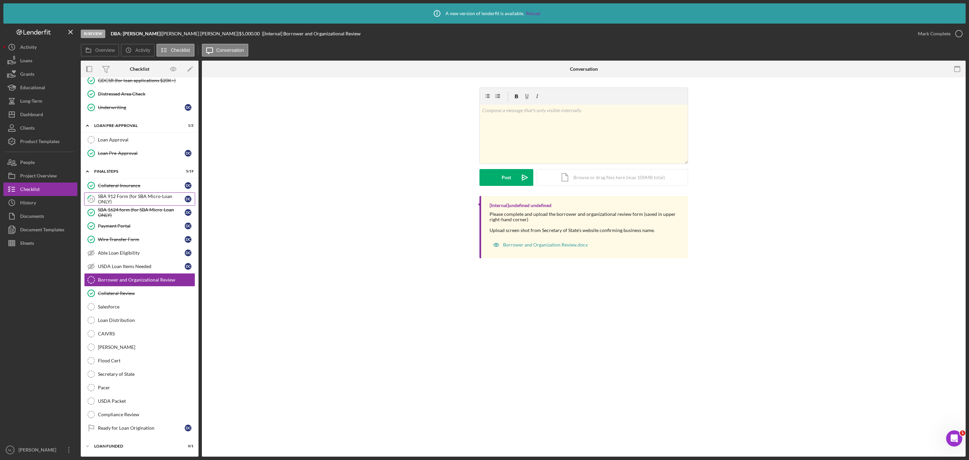
click at [123, 194] on div "SBA 912 Form (for SBA Micro-Loan ONLY)" at bounding box center [141, 198] width 87 height 11
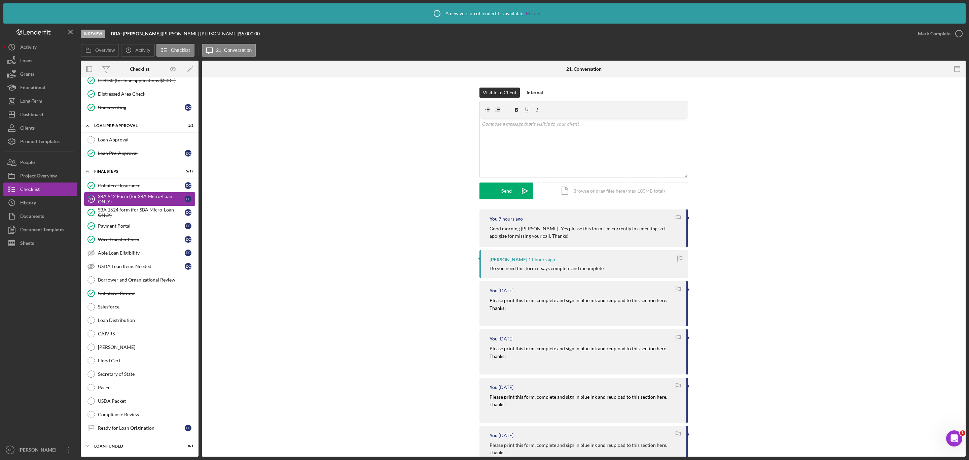
scroll to position [605, 0]
click at [130, 237] on div "Wire Transfer Form" at bounding box center [141, 239] width 87 height 5
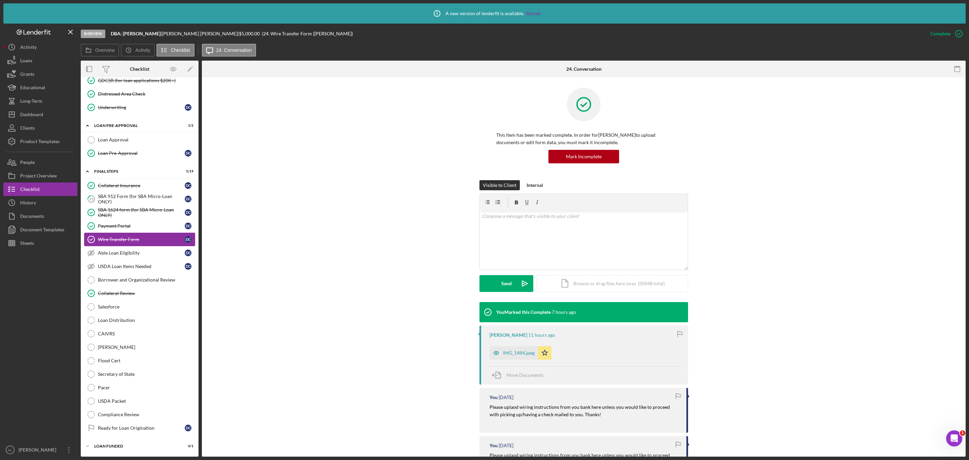
scroll to position [605, 0]
click at [116, 193] on div "SBA 912 Form (for SBA Micro-Loan ONLY)" at bounding box center [141, 198] width 87 height 11
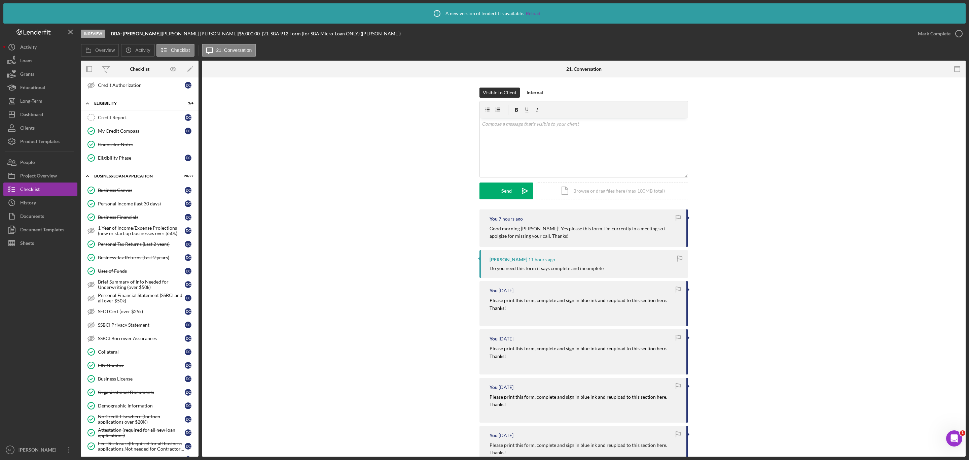
scroll to position [158, 0]
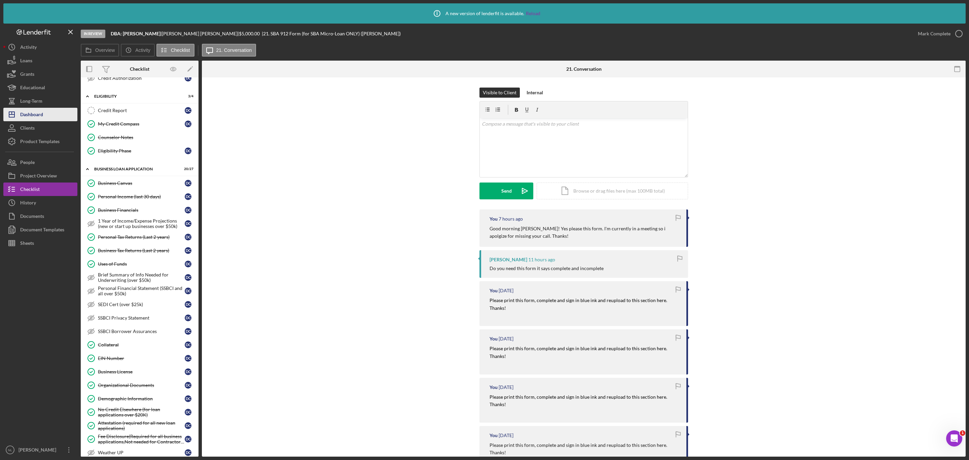
click at [31, 114] on div "Dashboard" at bounding box center [31, 115] width 23 height 15
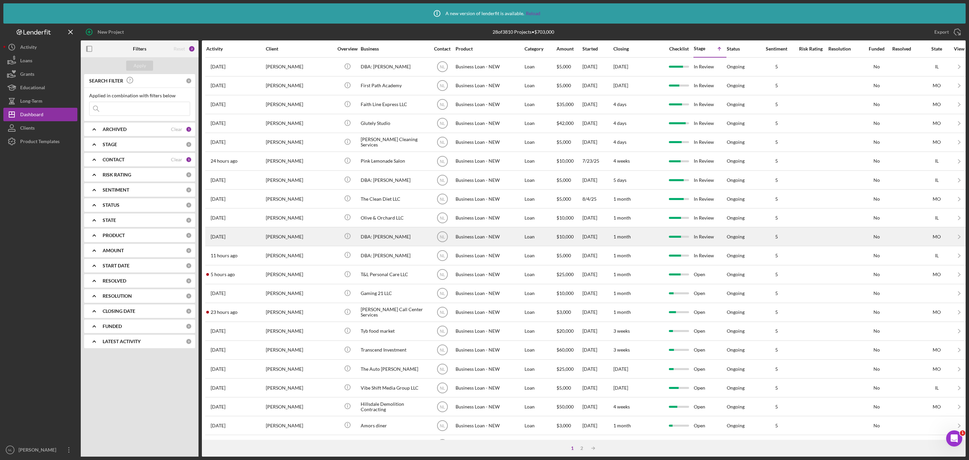
click at [316, 239] on div "[PERSON_NAME]" at bounding box center [299, 236] width 67 height 18
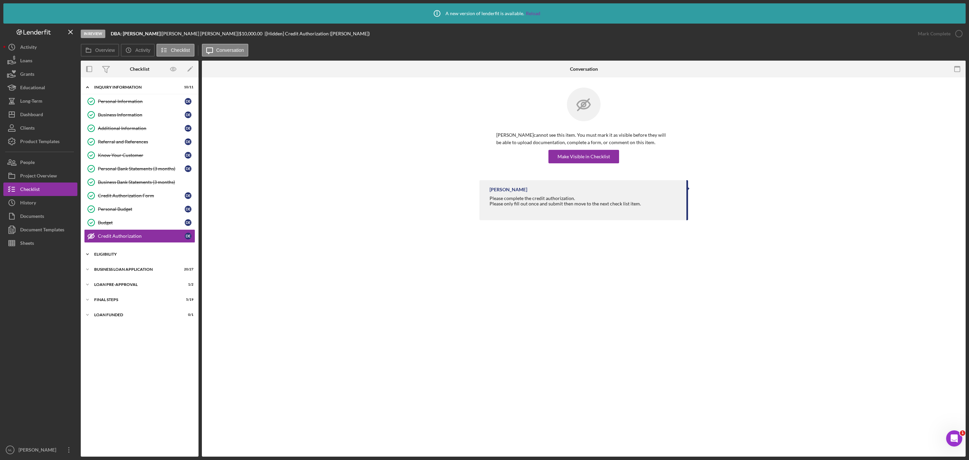
click at [139, 261] on div "Icon/Expander ELIGIBILITY 3 / 4" at bounding box center [140, 253] width 118 height 13
click at [143, 329] on div "BUSINESS LOAN APPLICATION" at bounding box center [142, 327] width 96 height 4
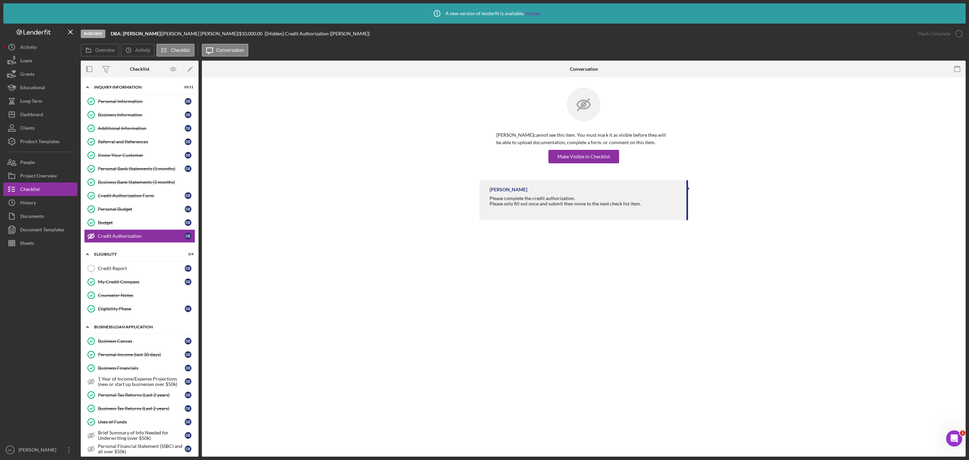
scroll to position [308, 0]
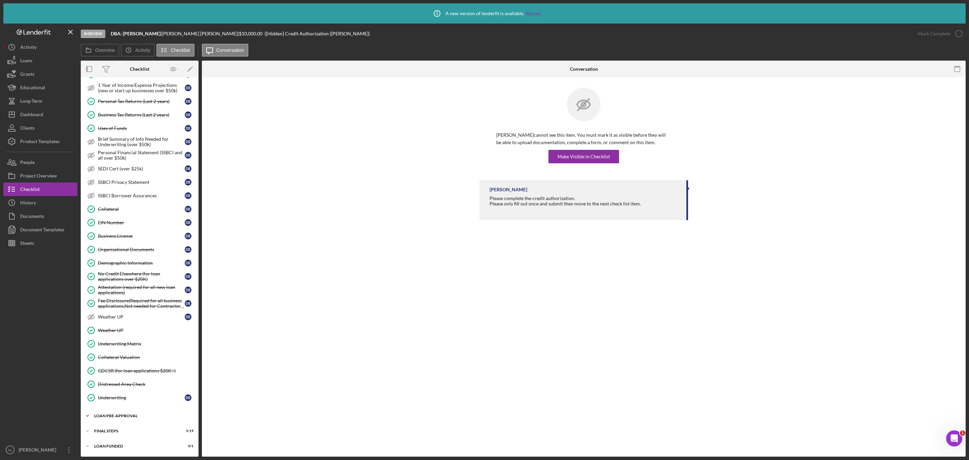
click at [133, 417] on div "LOAN PRE-APPROVAL" at bounding box center [142, 416] width 96 height 4
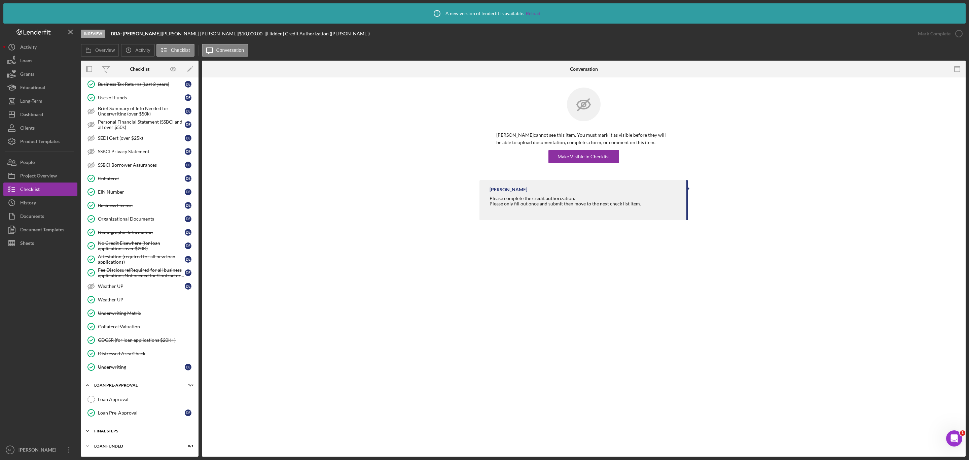
click at [135, 430] on div "FINAL STEPS" at bounding box center [142, 431] width 96 height 4
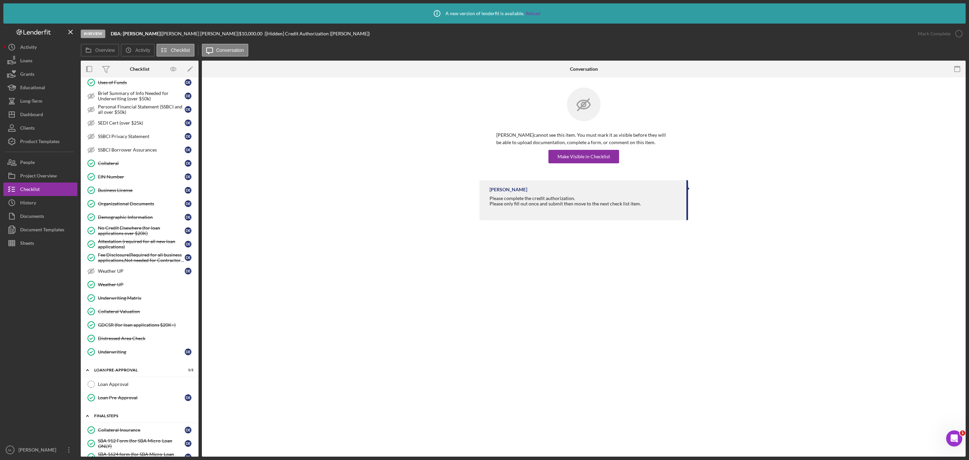
scroll to position [605, 0]
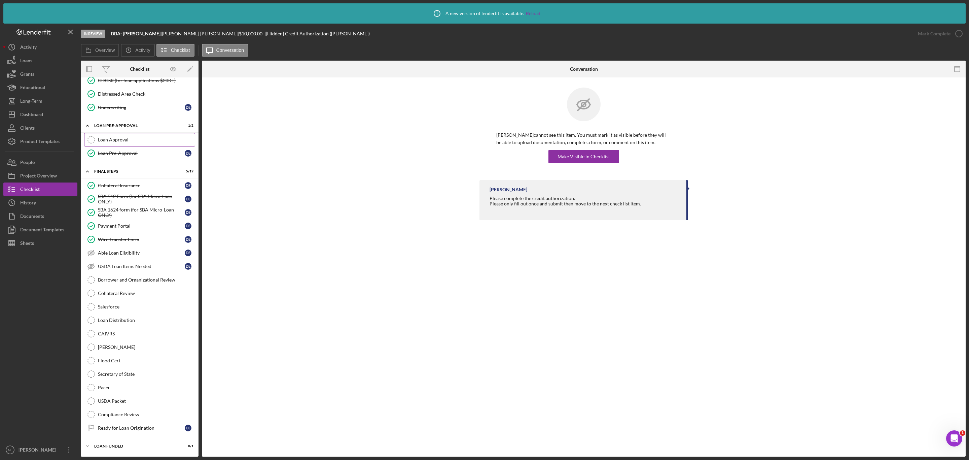
click at [130, 137] on div "Loan Approval" at bounding box center [146, 139] width 97 height 5
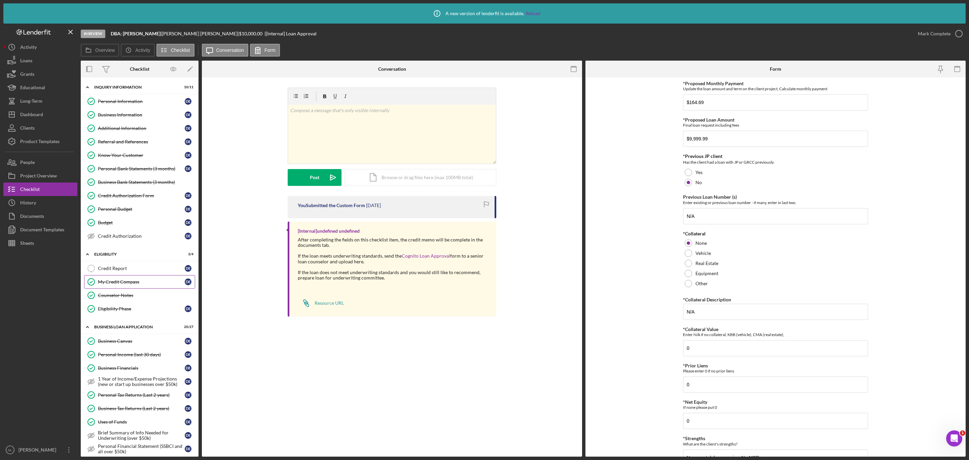
click at [133, 284] on div "My Credit Compass" at bounding box center [141, 281] width 87 height 5
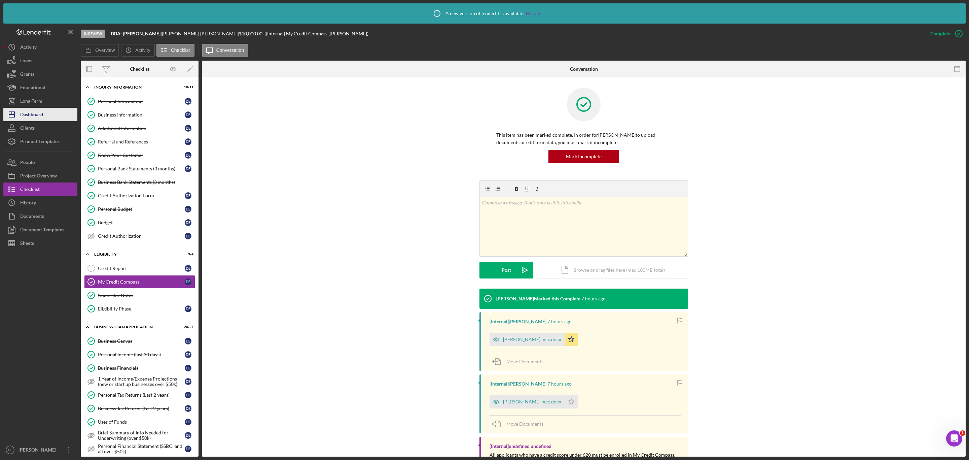
click at [31, 113] on div "Dashboard" at bounding box center [31, 115] width 23 height 15
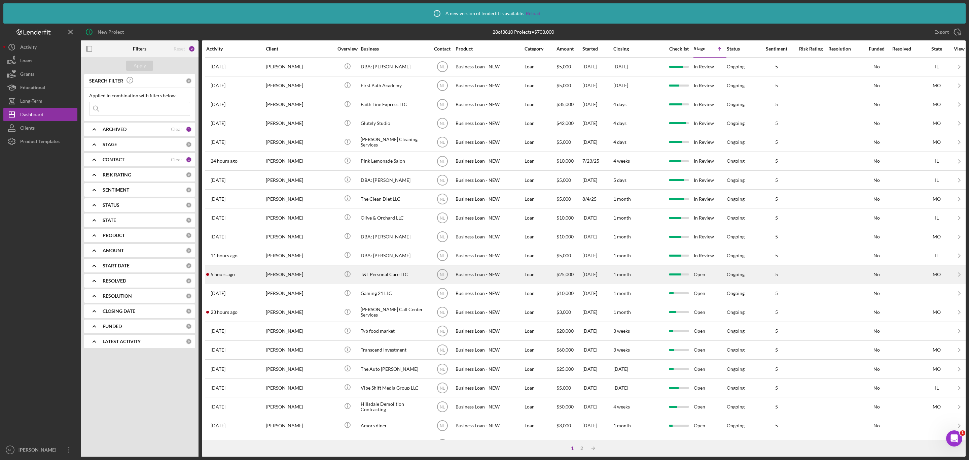
click at [287, 283] on div "[PERSON_NAME]" at bounding box center [299, 275] width 67 height 18
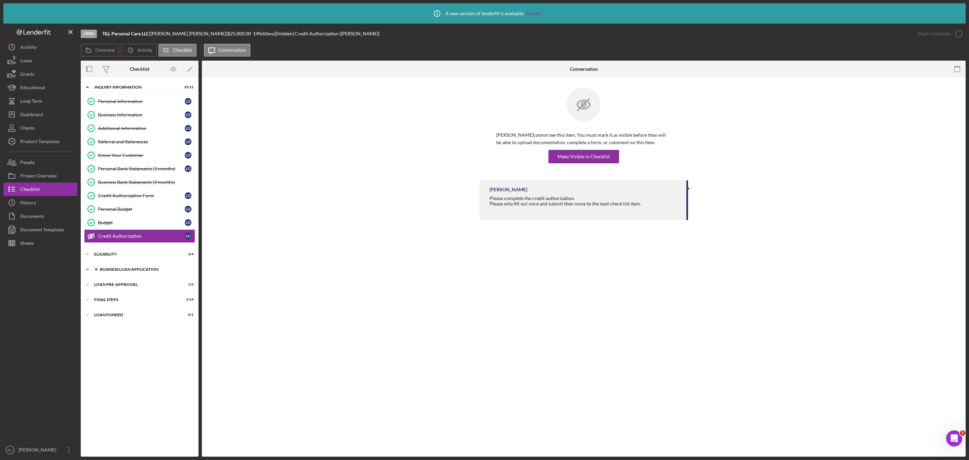
click at [150, 276] on div "Icon/Expander BUSINESS LOAN APPLICATION 19 / 27" at bounding box center [140, 268] width 118 height 13
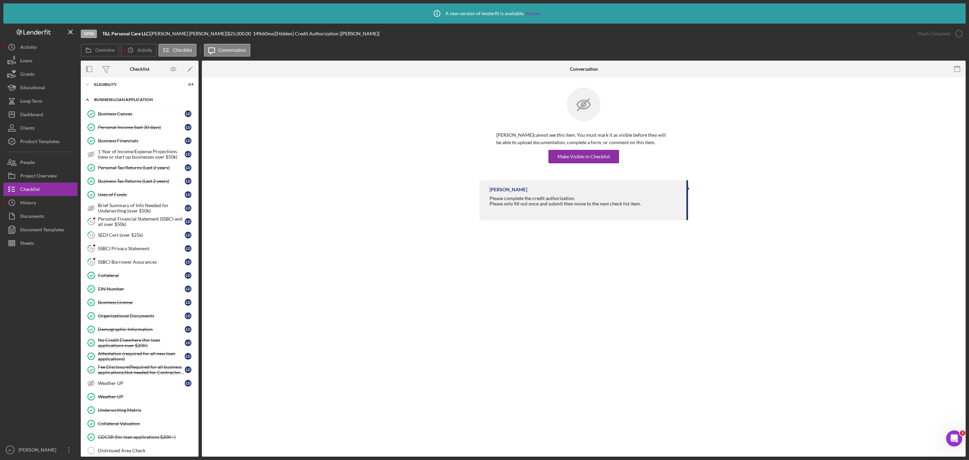
scroll to position [249, 0]
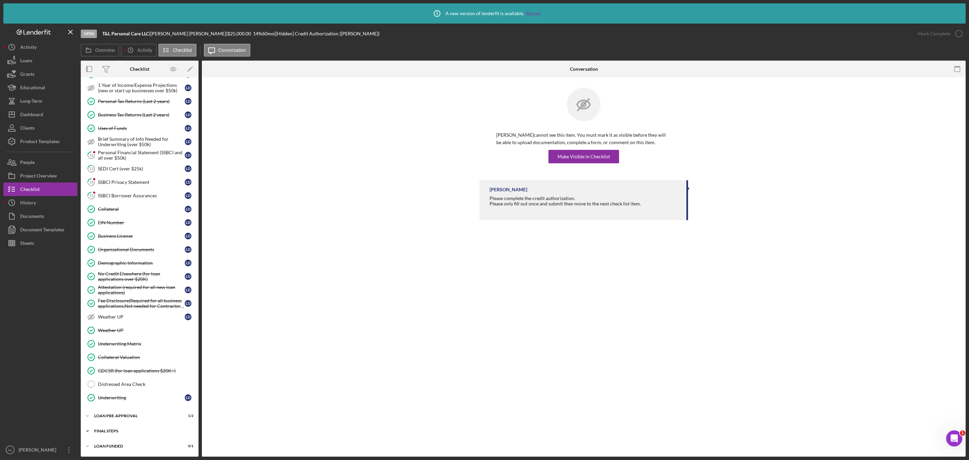
click at [122, 431] on div "FINAL STEPS" at bounding box center [142, 431] width 96 height 4
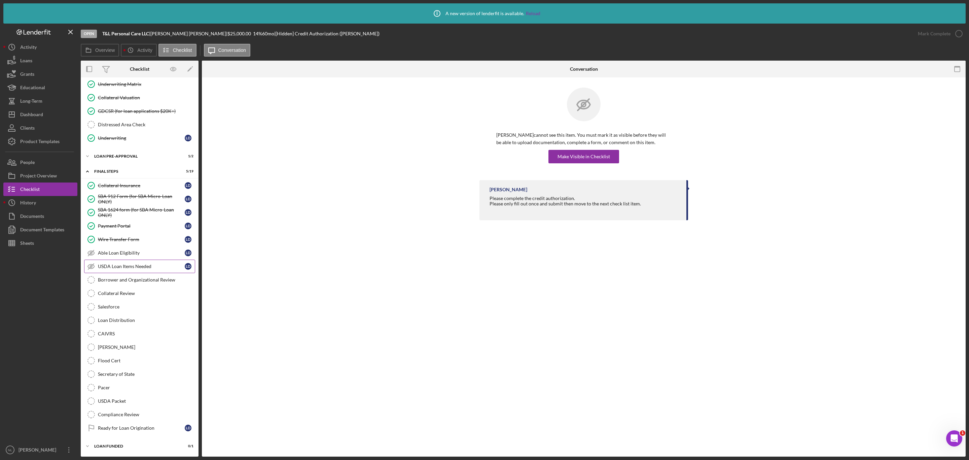
scroll to position [513, 0]
click at [132, 241] on link "Wire Transfer Form Wire Transfer Form [PERSON_NAME]" at bounding box center [139, 239] width 111 height 13
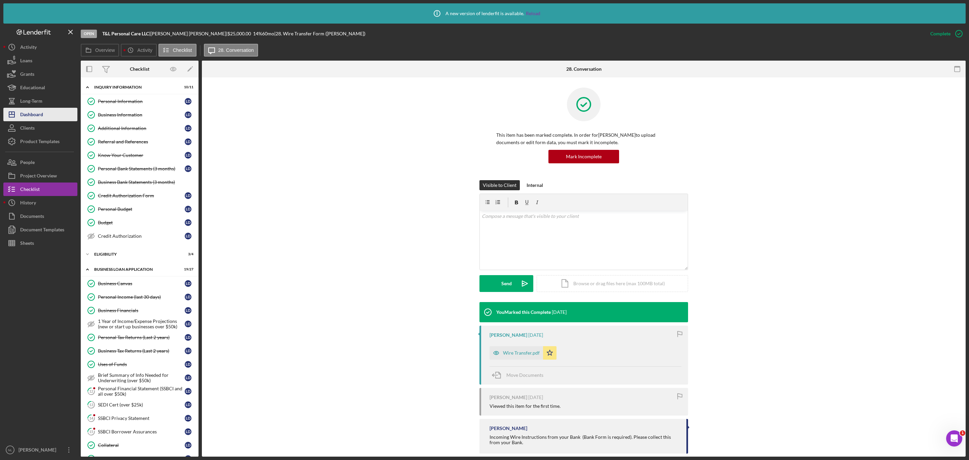
click at [31, 111] on div "Dashboard" at bounding box center [31, 115] width 23 height 15
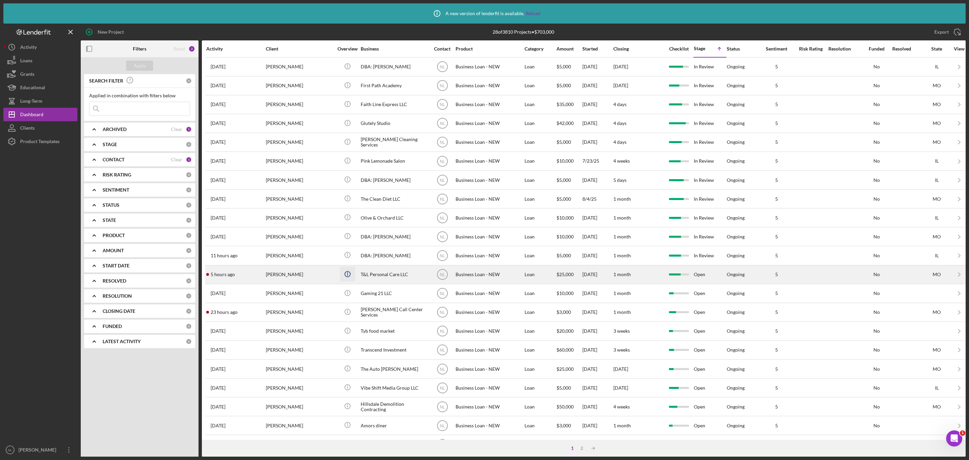
click at [347, 278] on icon "Icon/Info" at bounding box center [347, 273] width 15 height 15
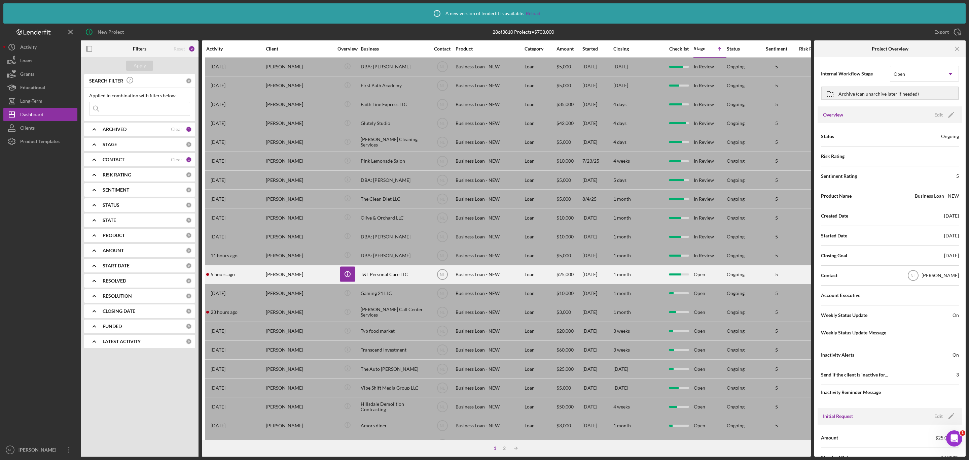
click at [298, 283] on div "[PERSON_NAME]" at bounding box center [299, 275] width 67 height 18
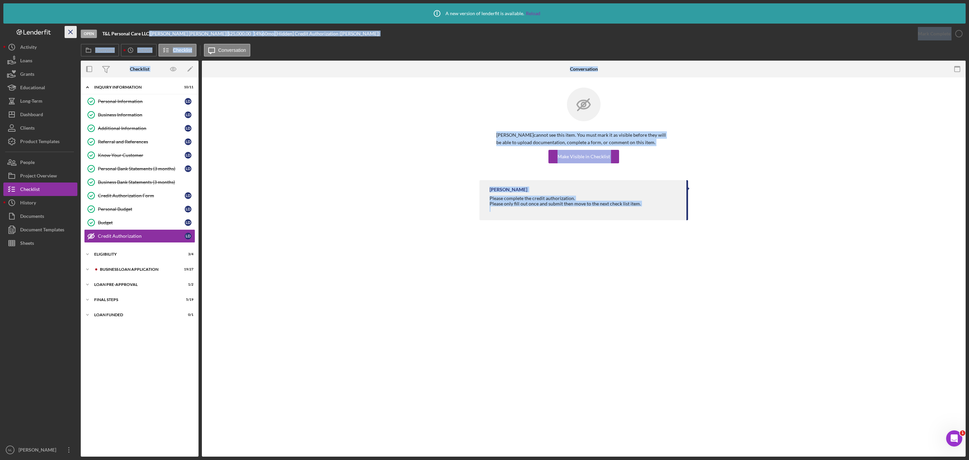
drag, startPoint x: 148, startPoint y: 34, endPoint x: 69, endPoint y: 36, distance: 79.5
click at [69, 36] on div "Open T&L Personal Care LLC | [PERSON_NAME] | $25,000.00 14 % 60 mo | [Hidden] C…" at bounding box center [484, 240] width 962 height 433
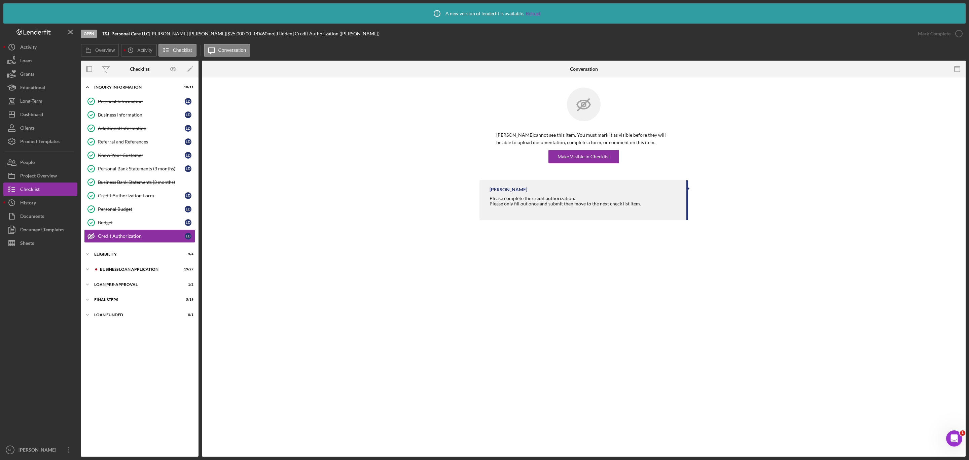
click at [115, 34] on b "T&L Personal Care LLC" at bounding box center [125, 34] width 47 height 6
drag, startPoint x: 148, startPoint y: 33, endPoint x: 102, endPoint y: 34, distance: 46.5
click at [102, 34] on b "T&L Personal Care LLC" at bounding box center [125, 34] width 47 height 6
copy b "T&L Personal Care LLC"
click at [130, 260] on div "Icon/Expander ELIGIBILITY 3 / 4" at bounding box center [140, 253] width 118 height 13
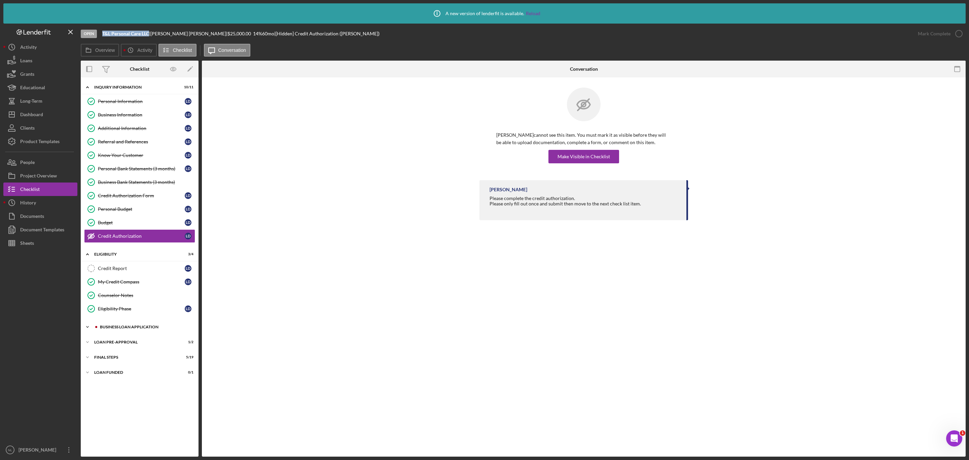
click at [143, 329] on div "BUSINESS LOAN APPLICATION" at bounding box center [145, 327] width 90 height 4
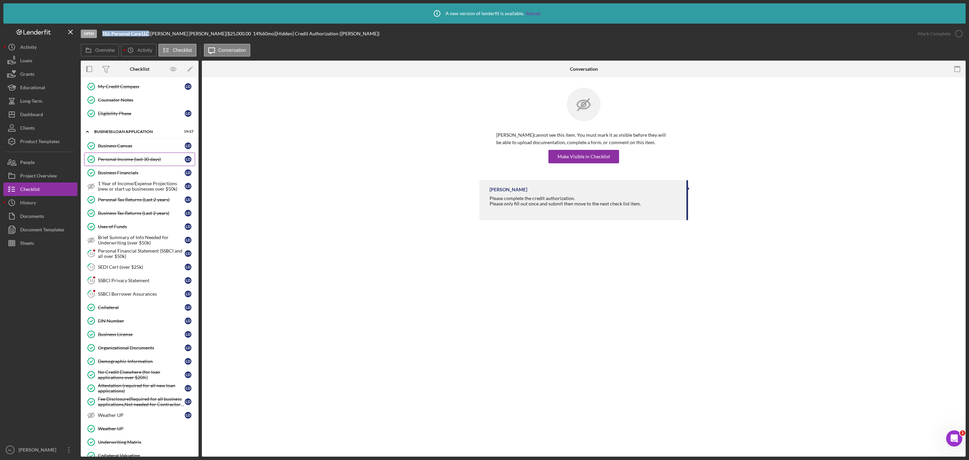
scroll to position [35, 0]
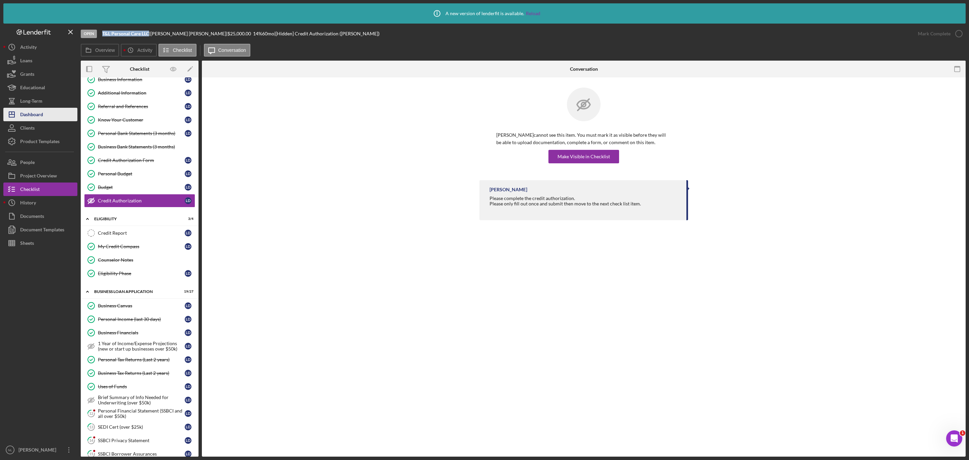
click at [44, 108] on button "Icon/Dashboard Dashboard" at bounding box center [40, 114] width 74 height 13
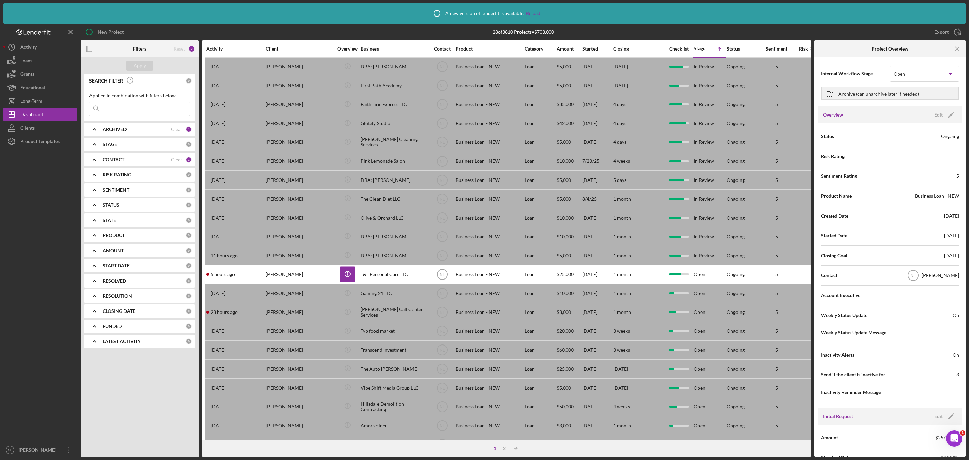
click at [160, 402] on div "Apply SEARCH FILTER 0 Applied in combination with filters below Icon/Menu Close…" at bounding box center [140, 268] width 118 height 423
click at [346, 281] on icon "Icon/Info" at bounding box center [347, 273] width 15 height 15
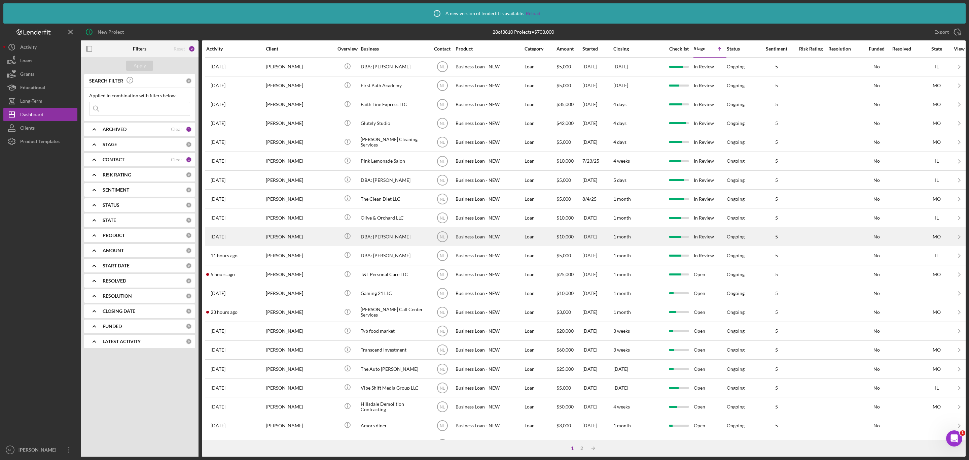
click at [292, 240] on div "[PERSON_NAME]" at bounding box center [299, 236] width 67 height 18
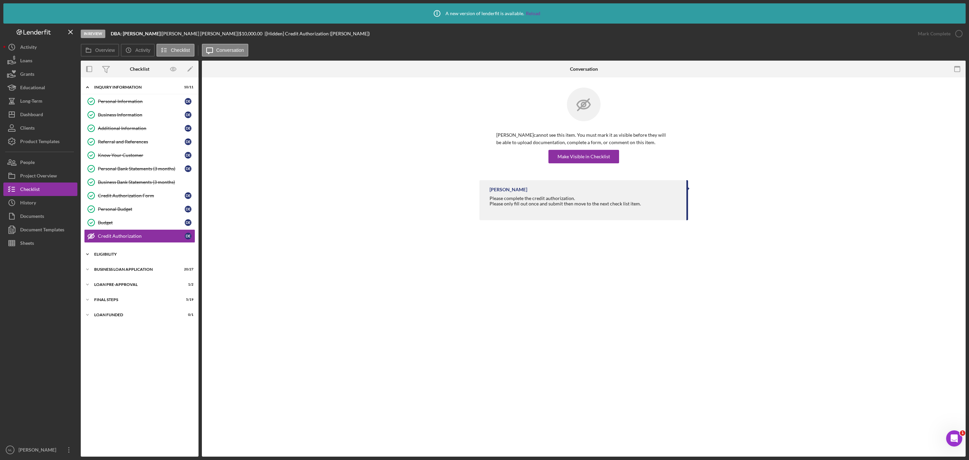
click at [106, 256] on div "ELIGIBILITY" at bounding box center [142, 254] width 96 height 4
click at [137, 325] on div "Icon/Expander BUSINESS LOAN APPLICATION 20 / 27" at bounding box center [140, 326] width 118 height 13
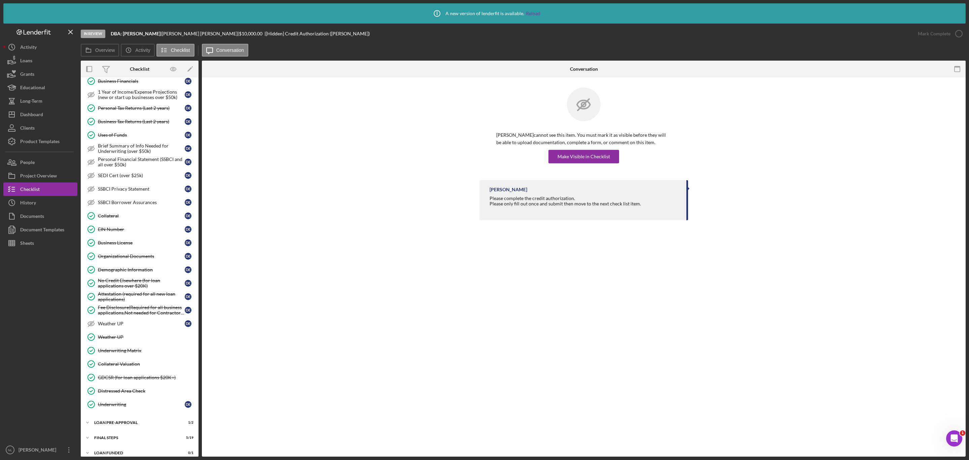
scroll to position [308, 0]
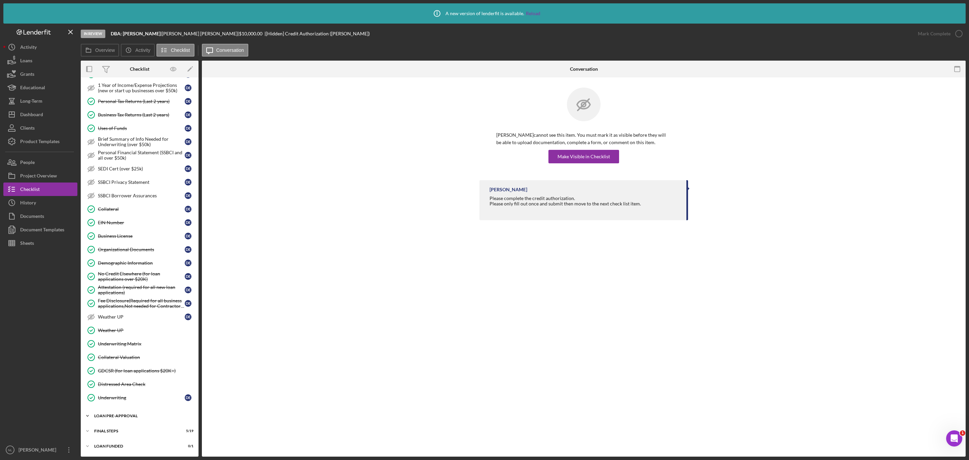
click at [118, 413] on div "Icon/Expander LOAN PRE-APPROVAL 1 / 2" at bounding box center [140, 415] width 118 height 13
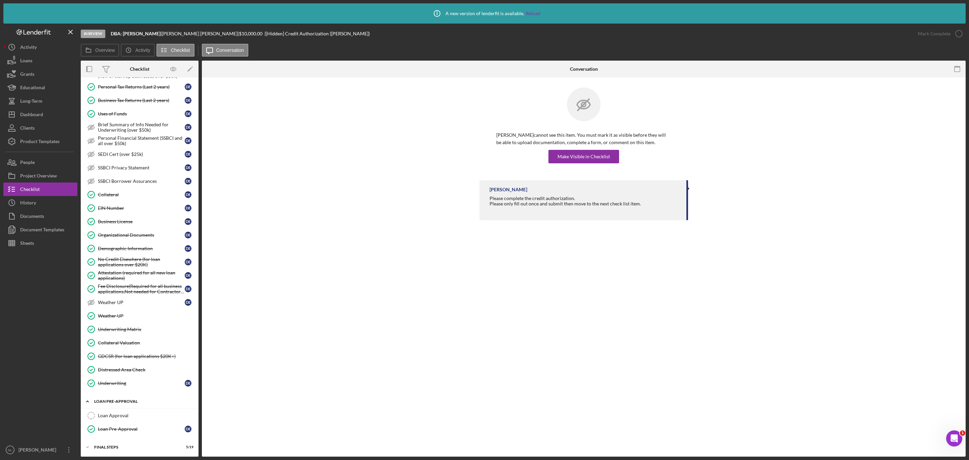
scroll to position [339, 0]
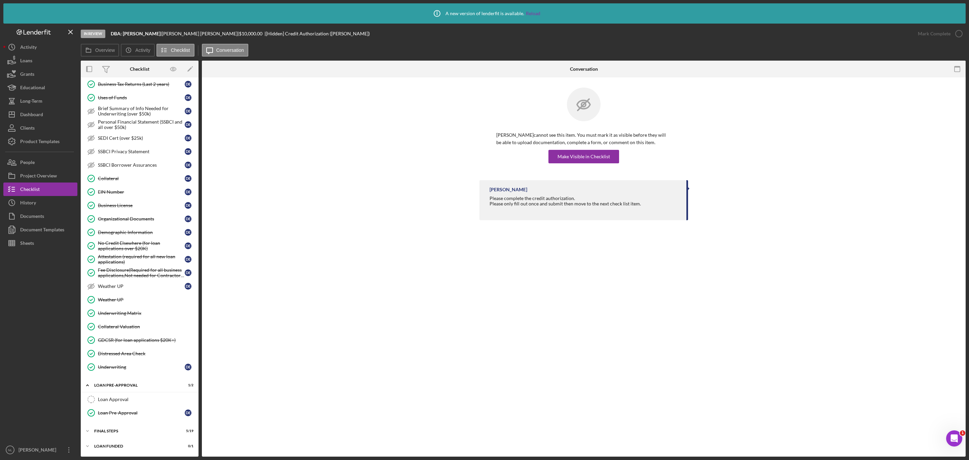
click at [125, 438] on div "Icon/Expander INQUIRY INFORMATION 10 / 11 Personal Information Personal Informa…" at bounding box center [140, 105] width 118 height 696
click at [119, 429] on div "FINAL STEPS" at bounding box center [142, 431] width 96 height 4
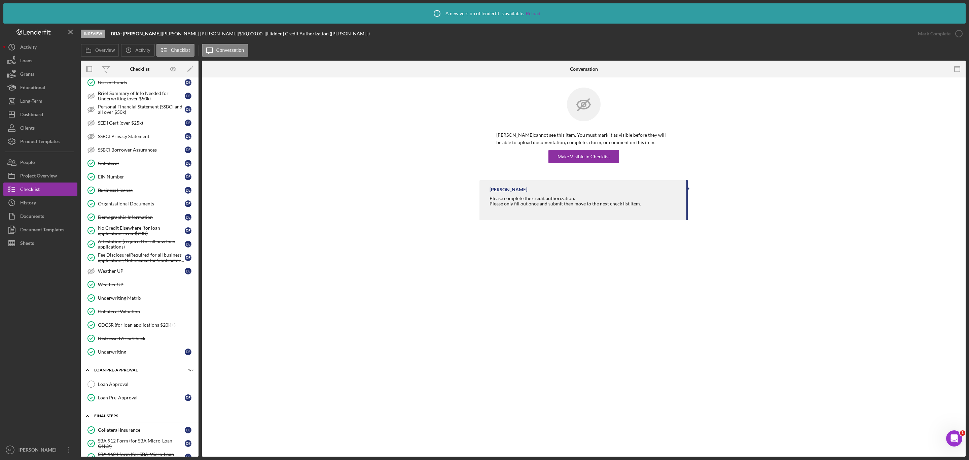
scroll to position [605, 0]
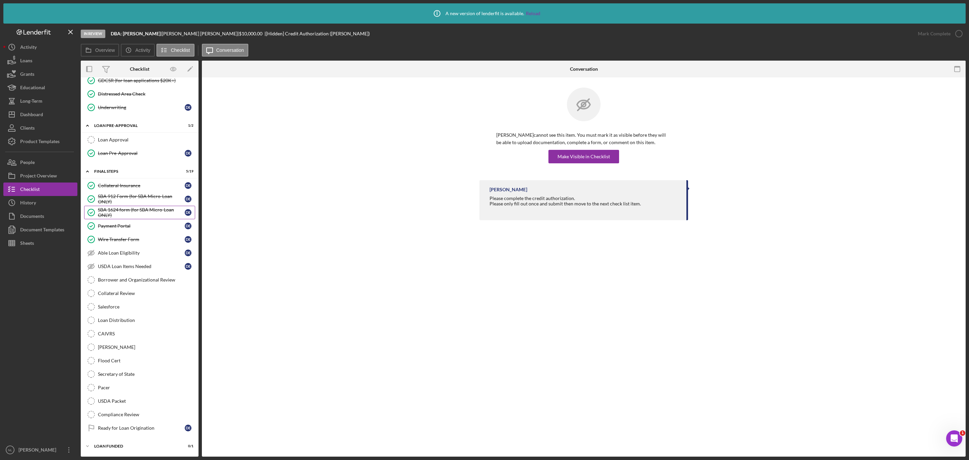
click at [137, 206] on link "SBA 1624 form (for SBA Micro-Loan ONLY) SBA 1624 form (for SBA Micro-Loan ONLY)…" at bounding box center [139, 212] width 111 height 13
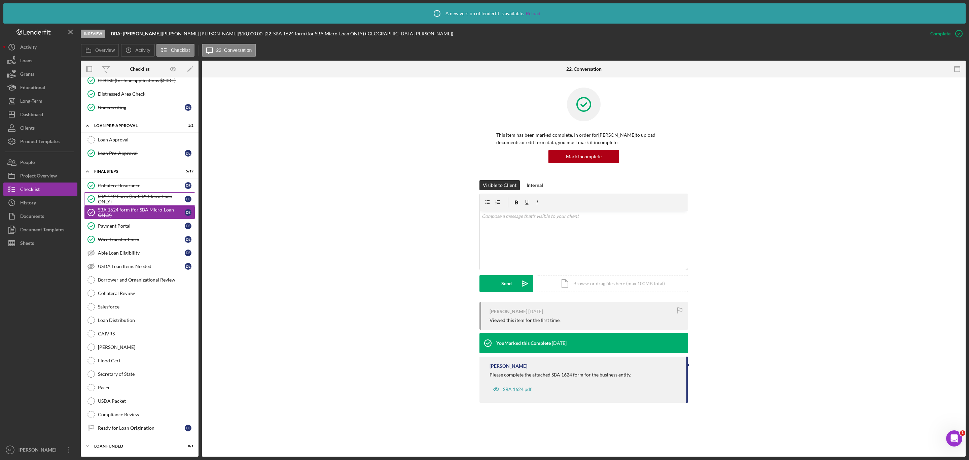
click at [135, 193] on div "SBA 912 Form (for SBA Micro-Loan ONLY)" at bounding box center [141, 198] width 87 height 11
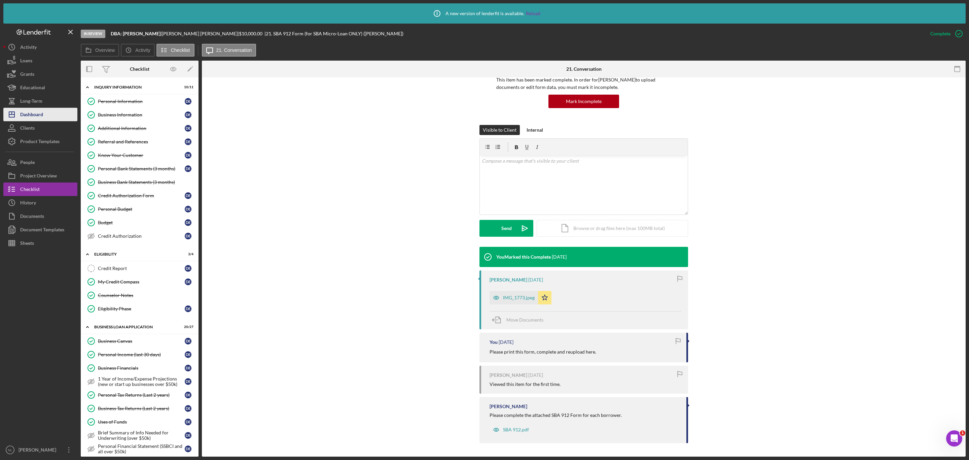
click at [49, 111] on button "Icon/Dashboard Dashboard" at bounding box center [40, 114] width 74 height 13
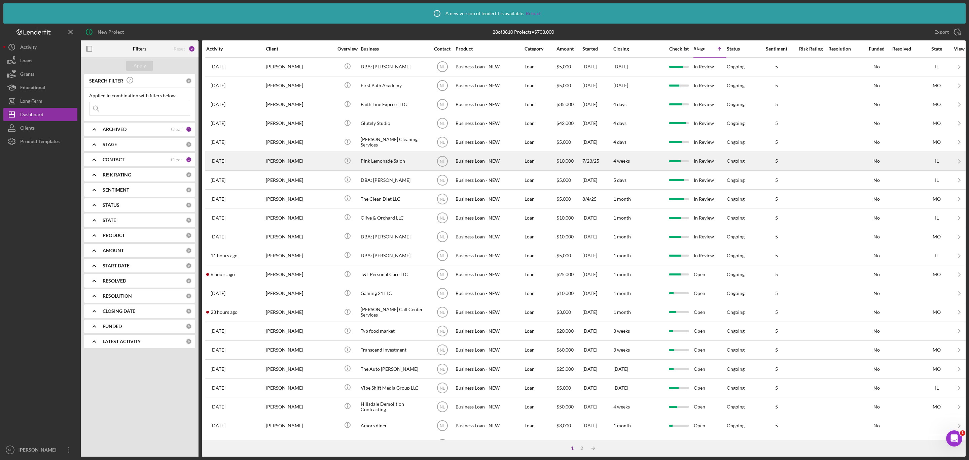
click at [307, 155] on div "[PERSON_NAME]" at bounding box center [299, 161] width 67 height 18
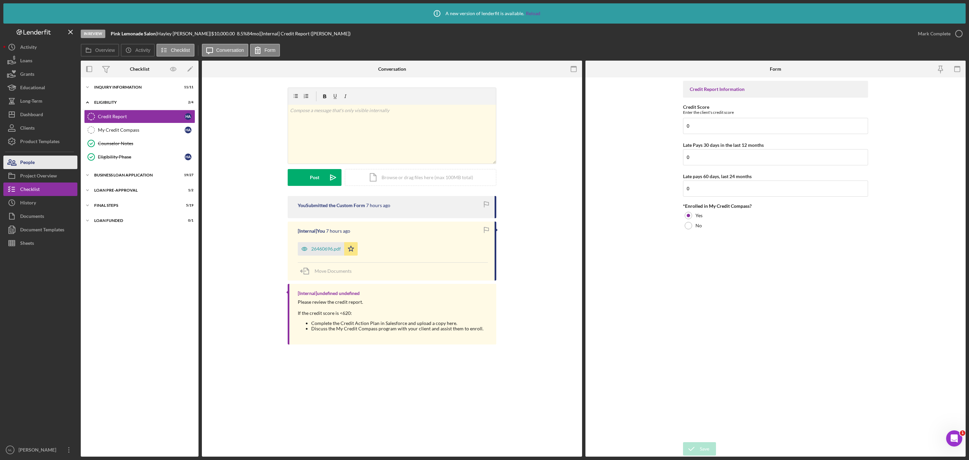
click at [37, 163] on button "People" at bounding box center [40, 161] width 74 height 13
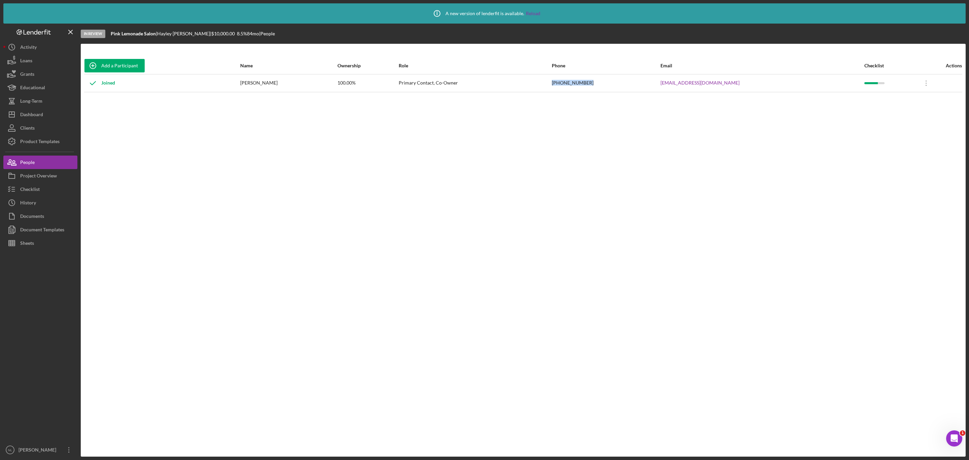
drag, startPoint x: 616, startPoint y: 84, endPoint x: 563, endPoint y: 83, distance: 52.8
click at [563, 83] on tr "Joined [PERSON_NAME] 100.00% Primary Contact, Co-Owner [PHONE_NUMBER] [EMAIL_AD…" at bounding box center [523, 83] width 878 height 18
copy tr "[PHONE_NUMBER]"
click at [678, 84] on link "[EMAIL_ADDRESS][DOMAIN_NAME]" at bounding box center [700, 82] width 79 height 5
